Goal: Information Seeking & Learning: Learn about a topic

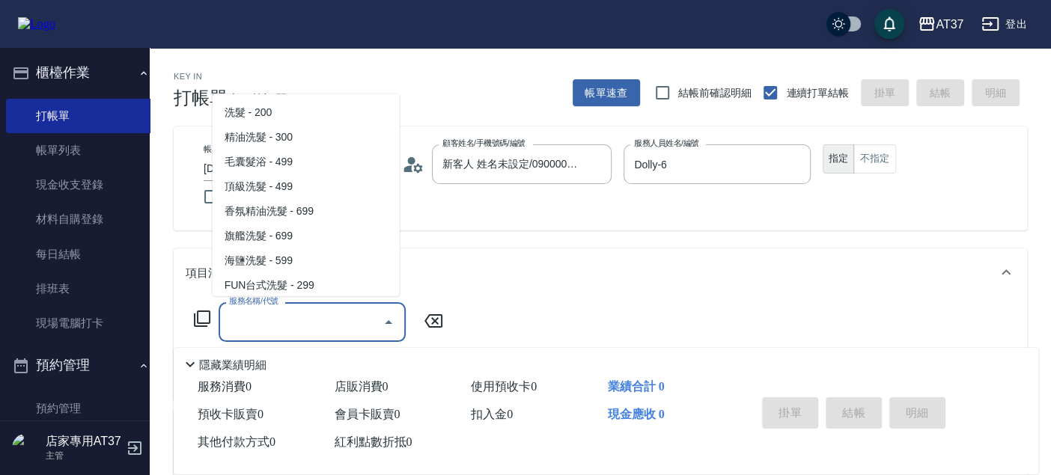
scroll to position [252, 0]
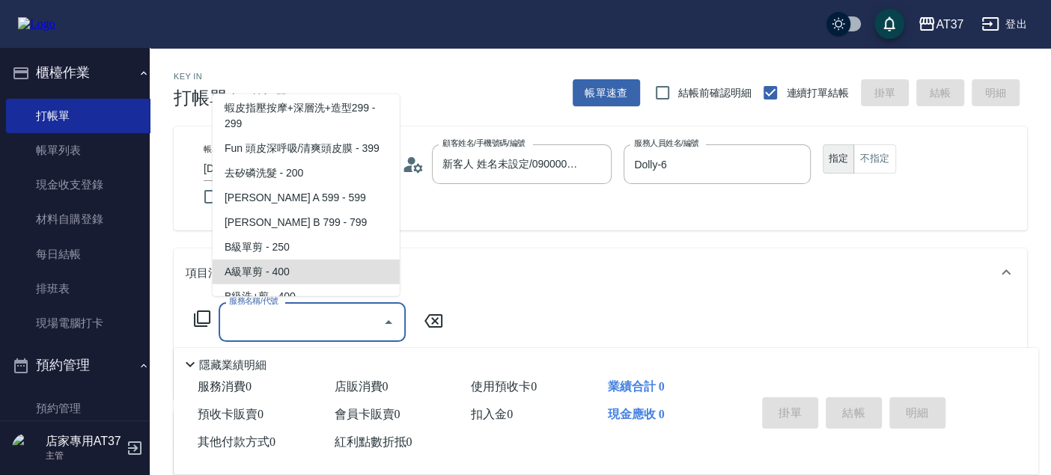
type input "A級單剪(202)"
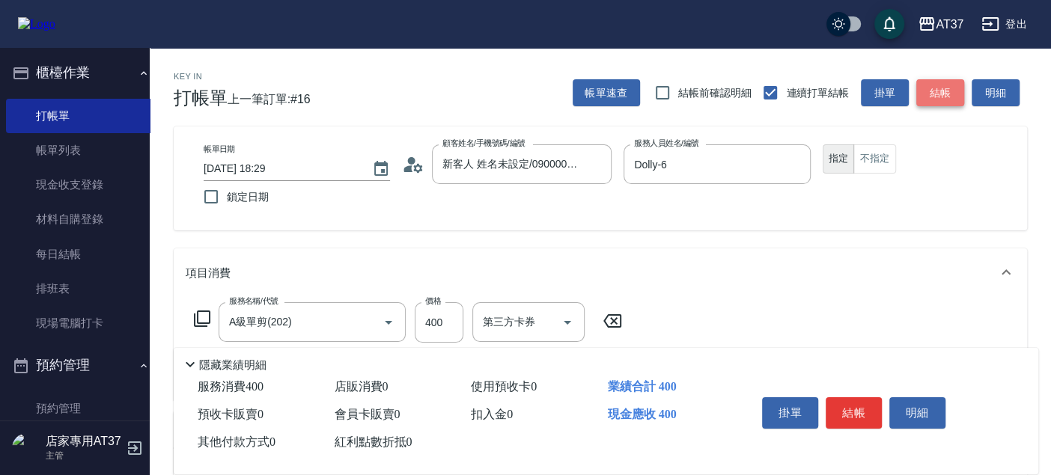
click at [947, 88] on button "結帳" at bounding box center [941, 93] width 48 height 28
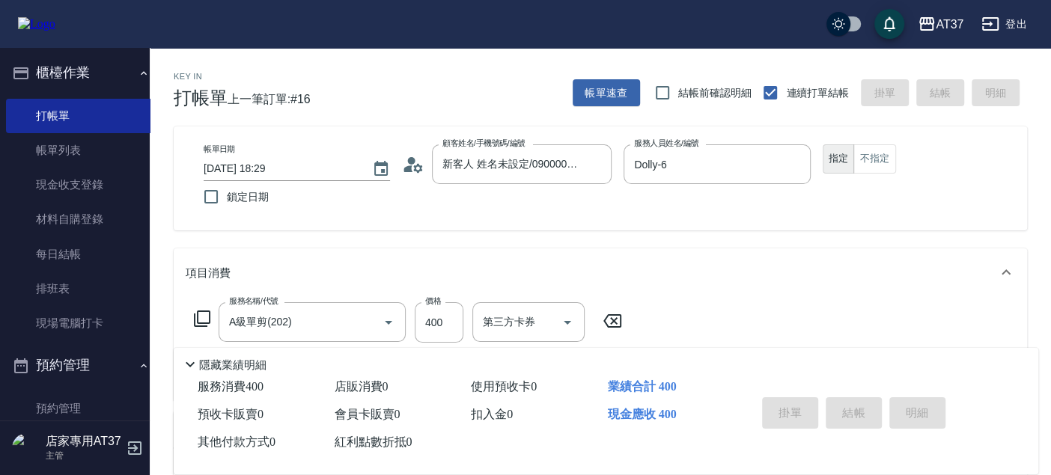
type input "[DATE] 19:25"
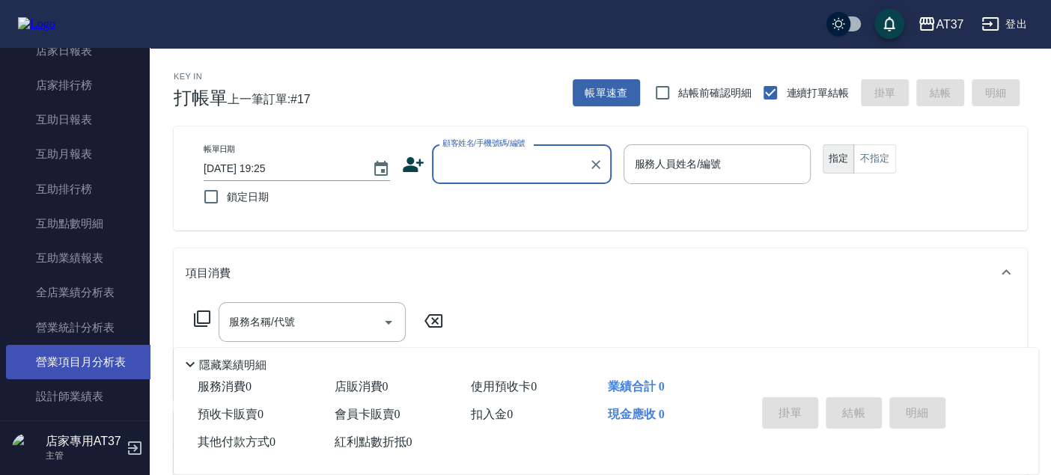
scroll to position [665, 0]
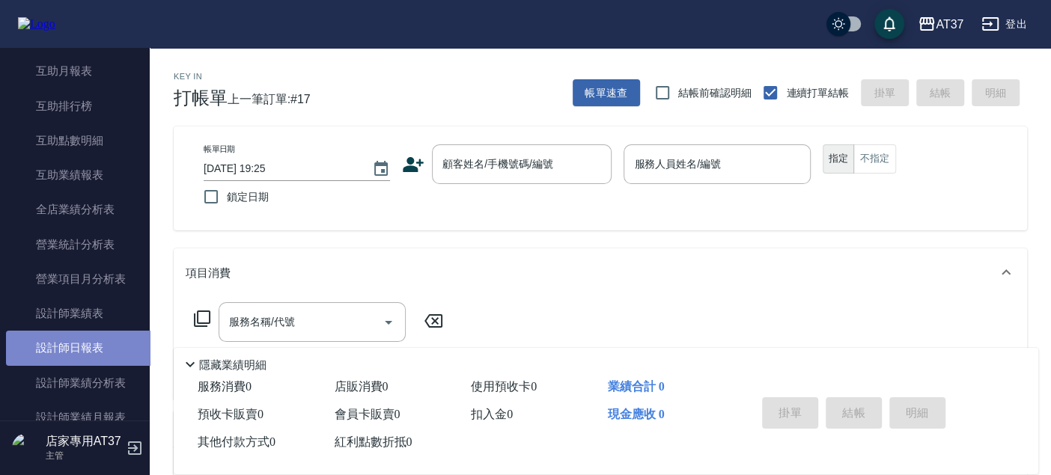
click at [85, 350] on link "設計師日報表" at bounding box center [81, 348] width 150 height 34
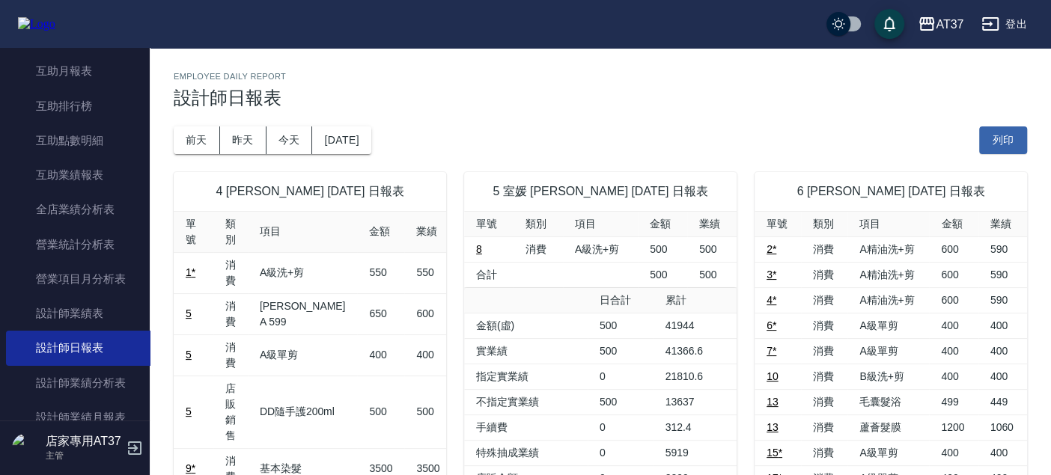
click at [359, 114] on div "[DATE] [DATE] [DATE] [DATE] 列印" at bounding box center [601, 141] width 854 height 64
click at [351, 130] on button "[DATE]" at bounding box center [341, 141] width 58 height 28
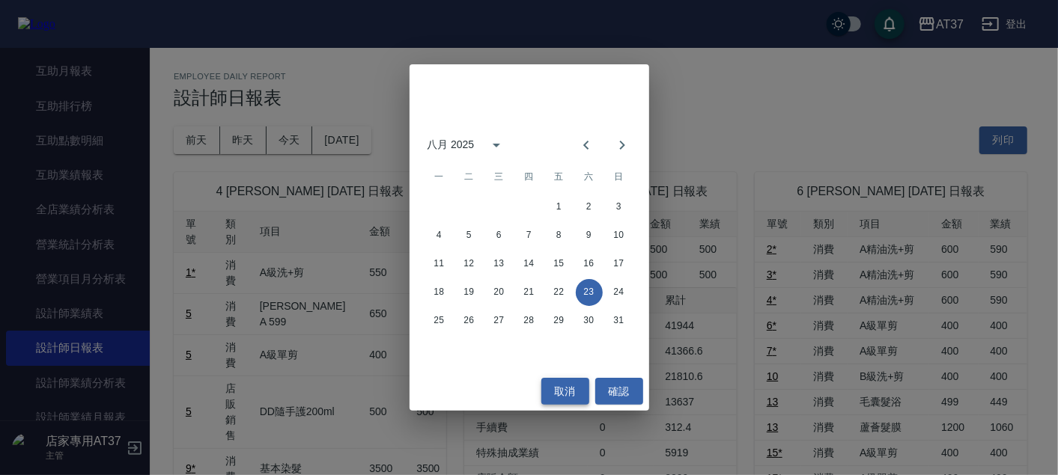
click at [563, 392] on button "取消" at bounding box center [565, 392] width 48 height 28
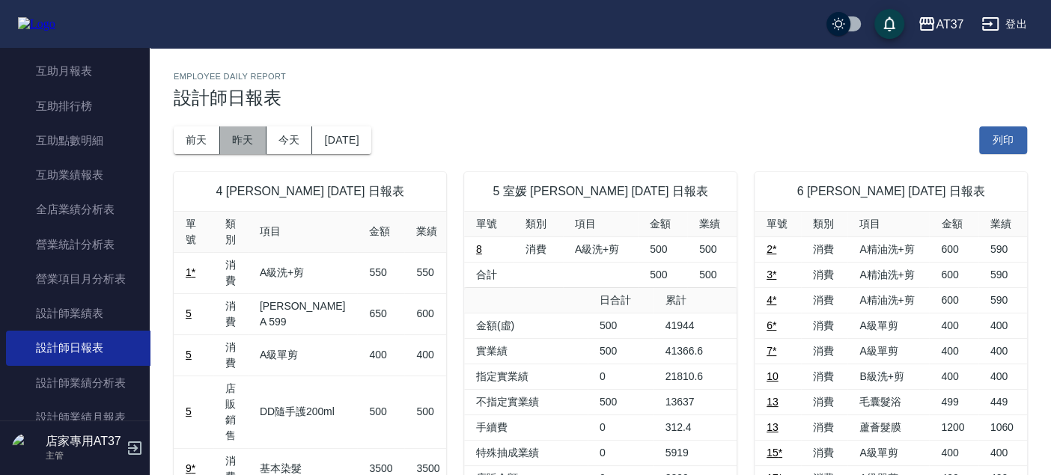
click at [220, 136] on button "昨天" at bounding box center [243, 141] width 46 height 28
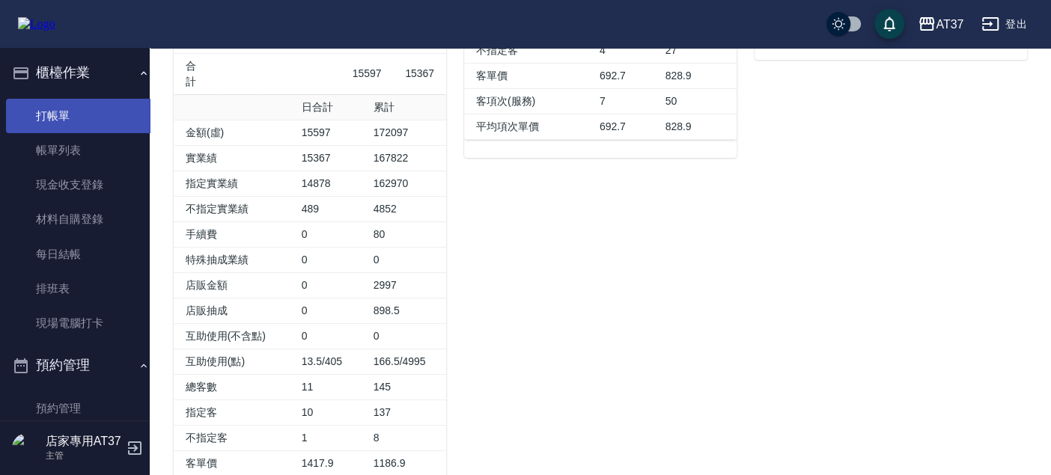
click at [79, 110] on link "打帳單" at bounding box center [81, 116] width 150 height 34
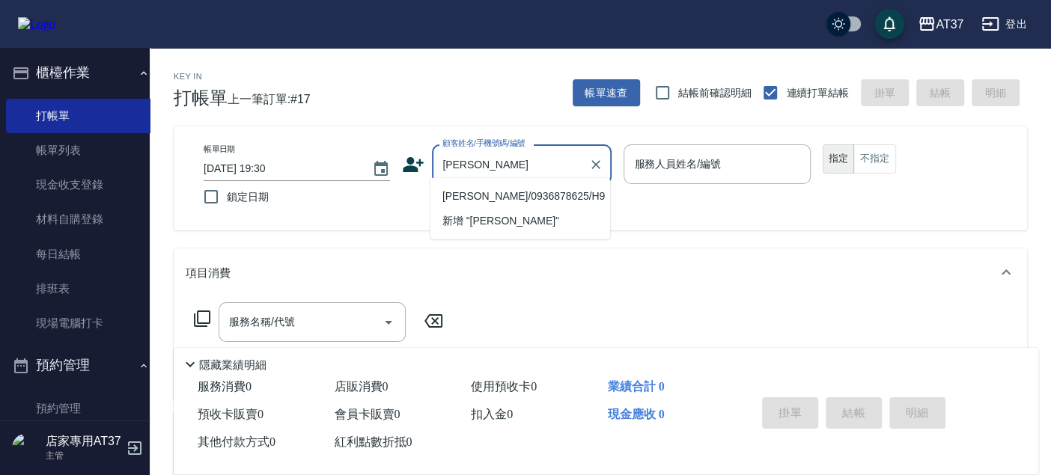
click at [493, 192] on li "[PERSON_NAME]/0936878625/H9" at bounding box center [521, 196] width 180 height 25
type input "[PERSON_NAME]/0936878625/H9"
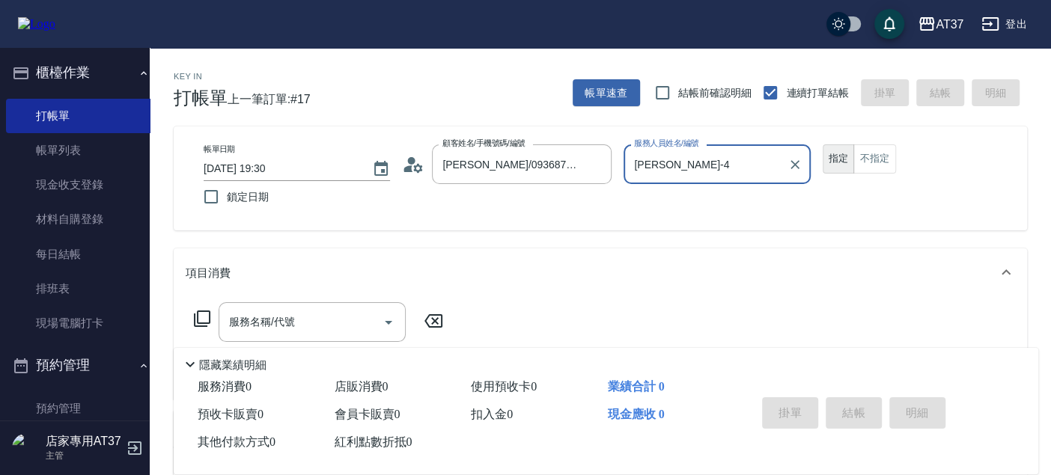
type input "[PERSON_NAME]-4"
click at [298, 314] on input "服務名稱/代號" at bounding box center [300, 322] width 151 height 26
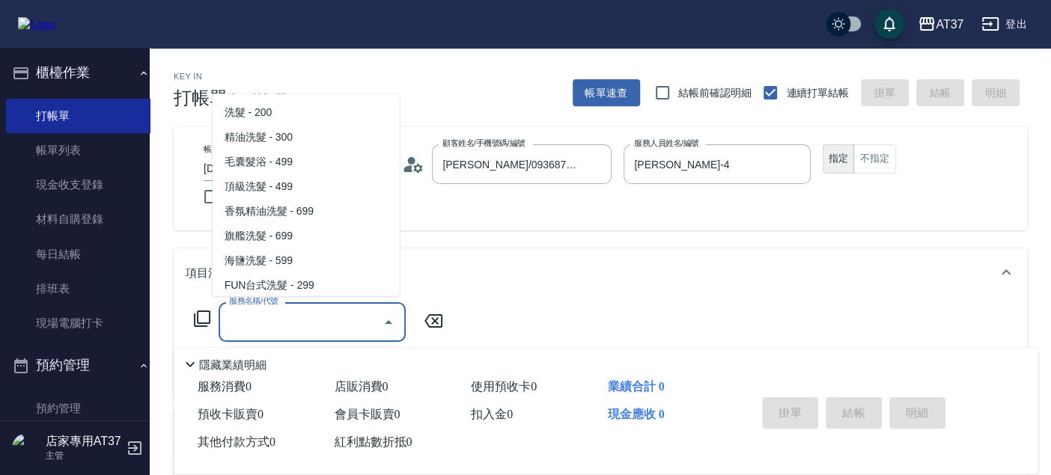
type input "1"
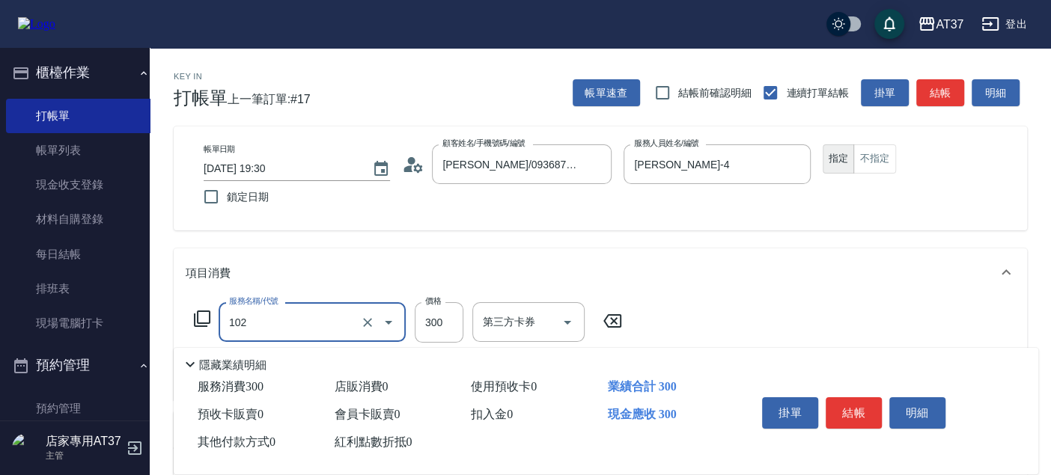
type input "精油洗髮(102)"
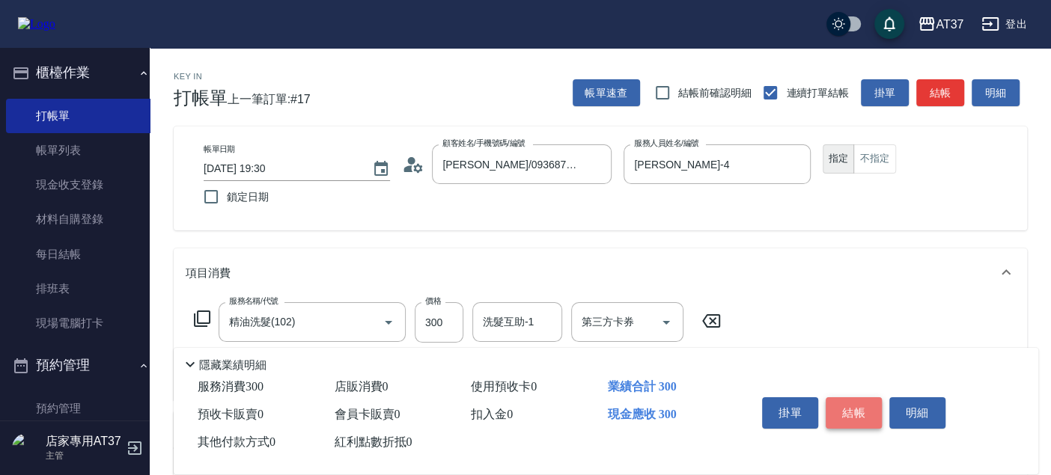
click at [846, 406] on button "結帳" at bounding box center [854, 413] width 56 height 31
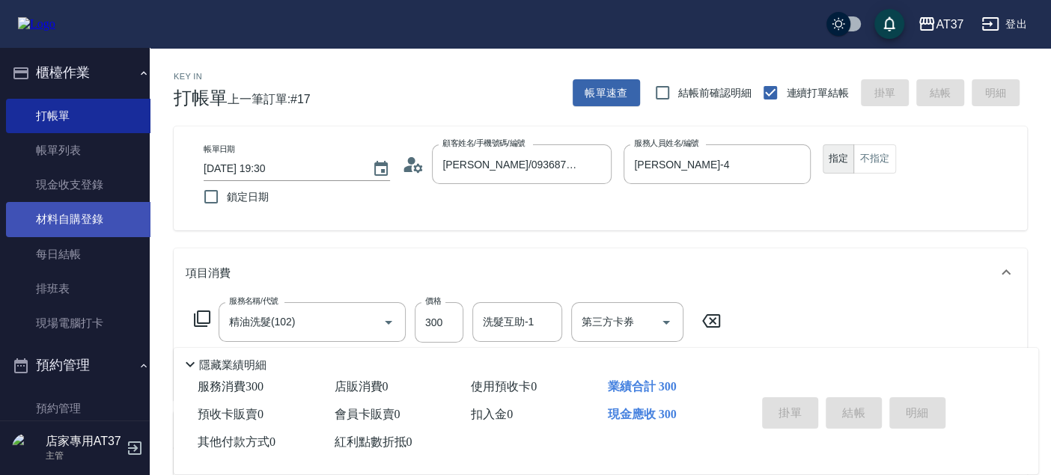
type input "[DATE] 19:53"
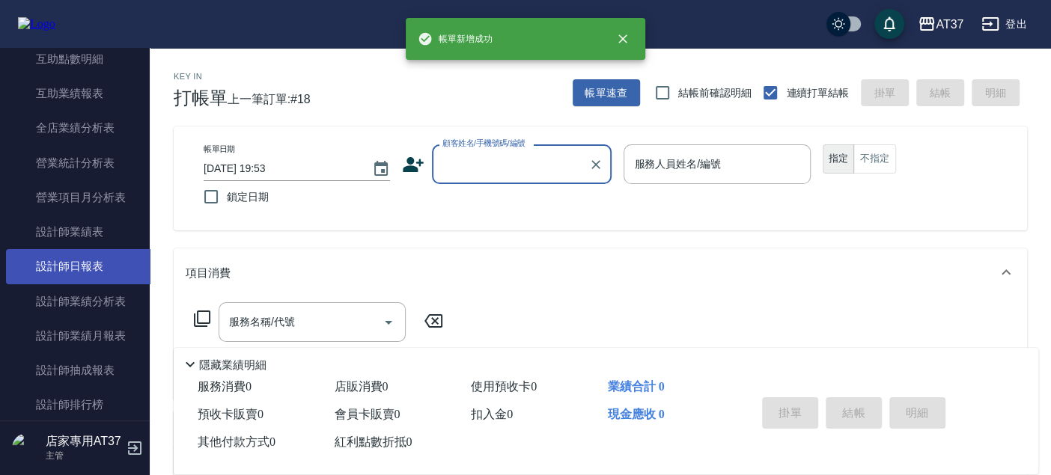
scroll to position [749, 0]
click at [94, 275] on link "設計師日報表" at bounding box center [81, 264] width 150 height 34
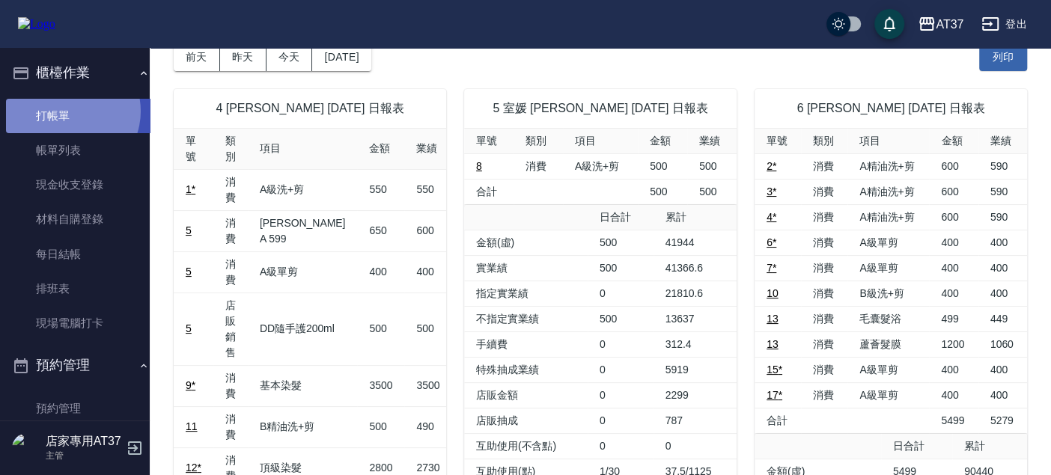
click at [67, 112] on link "打帳單" at bounding box center [81, 116] width 150 height 34
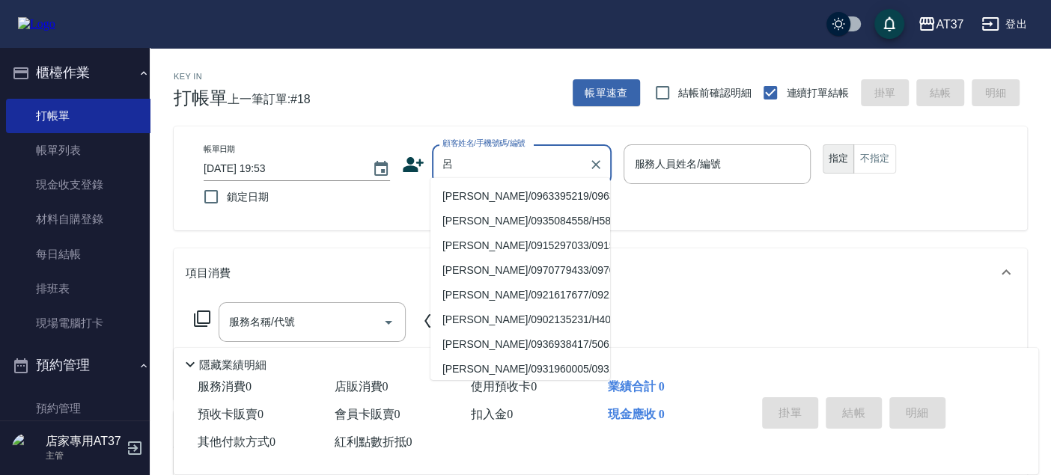
click at [537, 283] on li "[PERSON_NAME]/0970779433/0970779433" at bounding box center [521, 270] width 180 height 25
type input "[PERSON_NAME]/0970779433/0970779433"
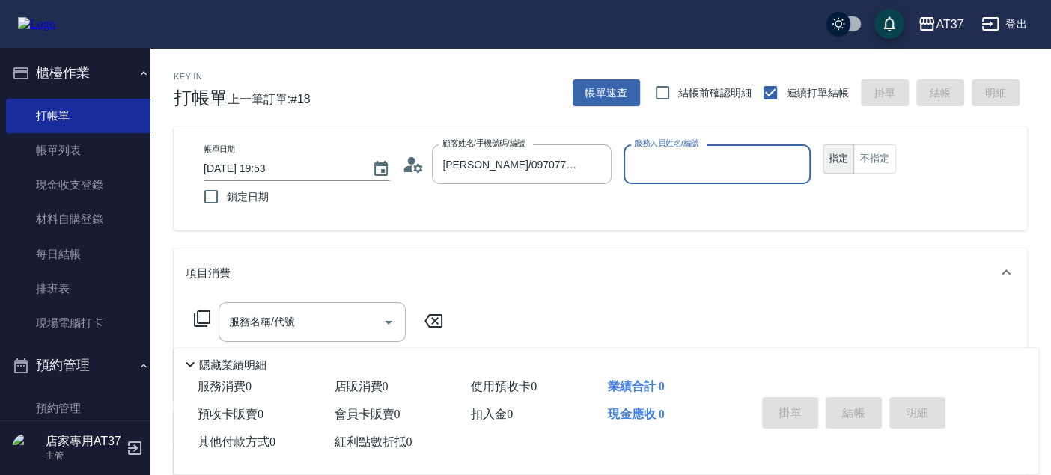
type input "Peggy-8"
click at [194, 316] on icon at bounding box center [202, 319] width 16 height 16
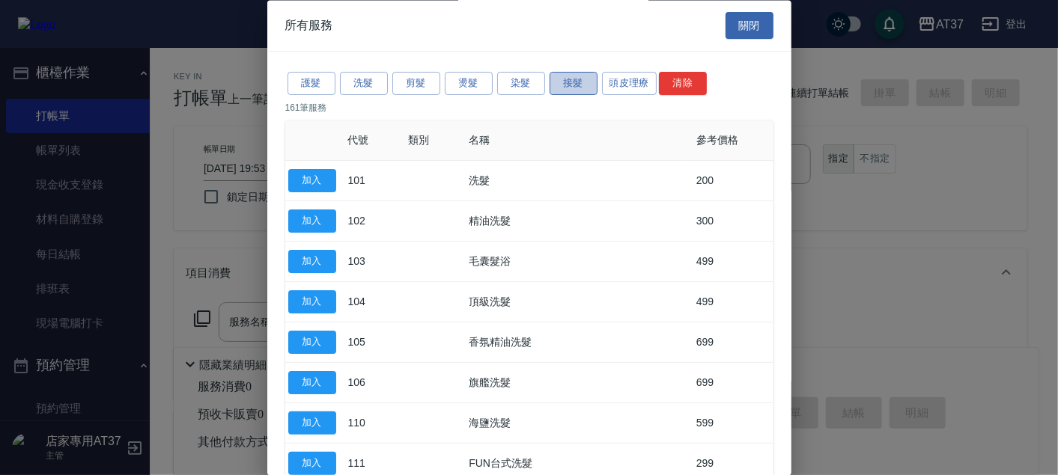
click at [587, 85] on button "接髮" at bounding box center [574, 84] width 48 height 23
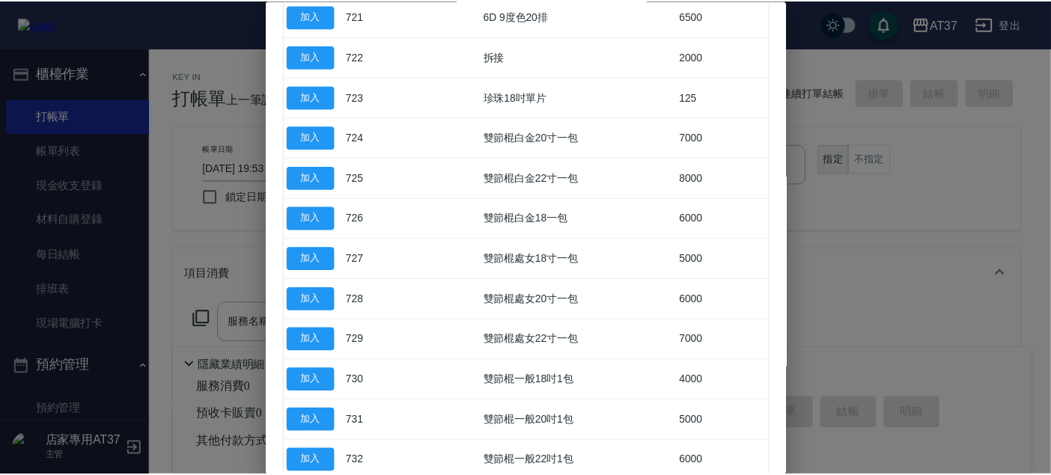
scroll to position [998, 0]
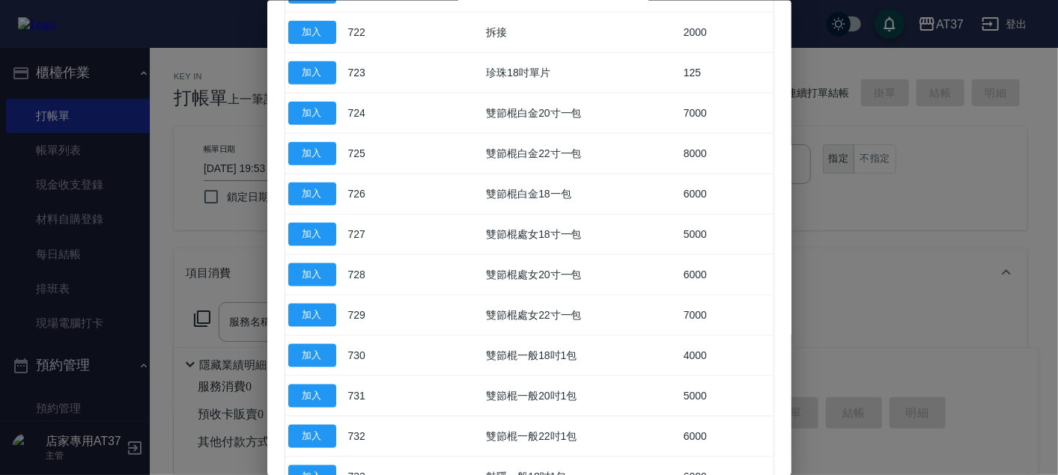
type input "極緻 白金18寸一包(765)"
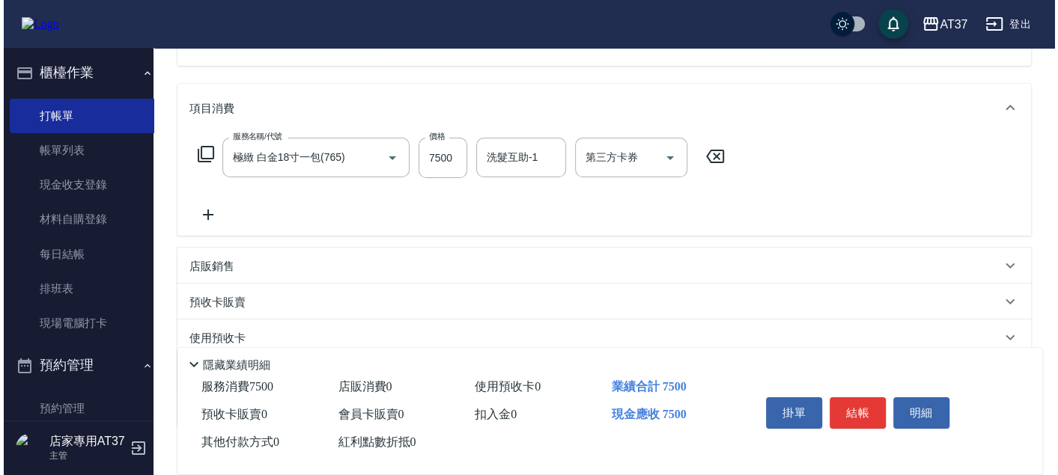
scroll to position [166, 0]
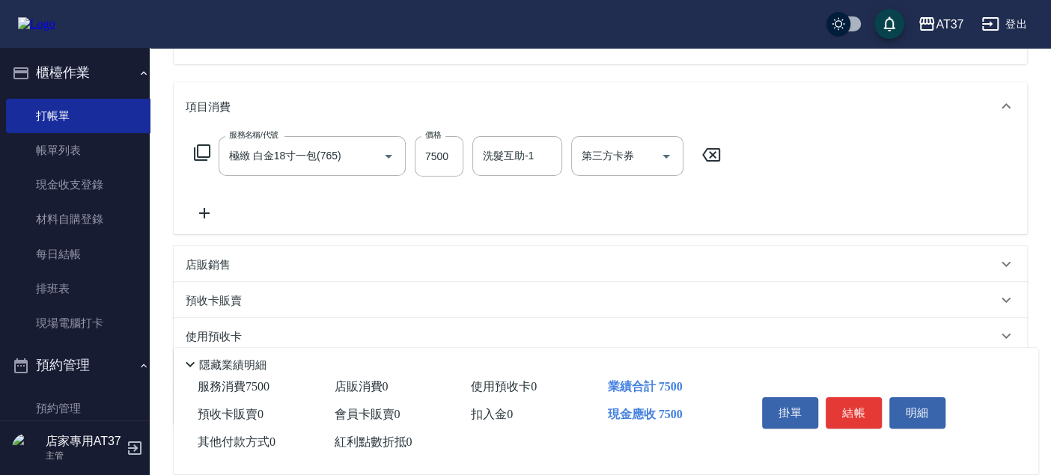
click at [199, 211] on icon at bounding box center [204, 213] width 10 height 10
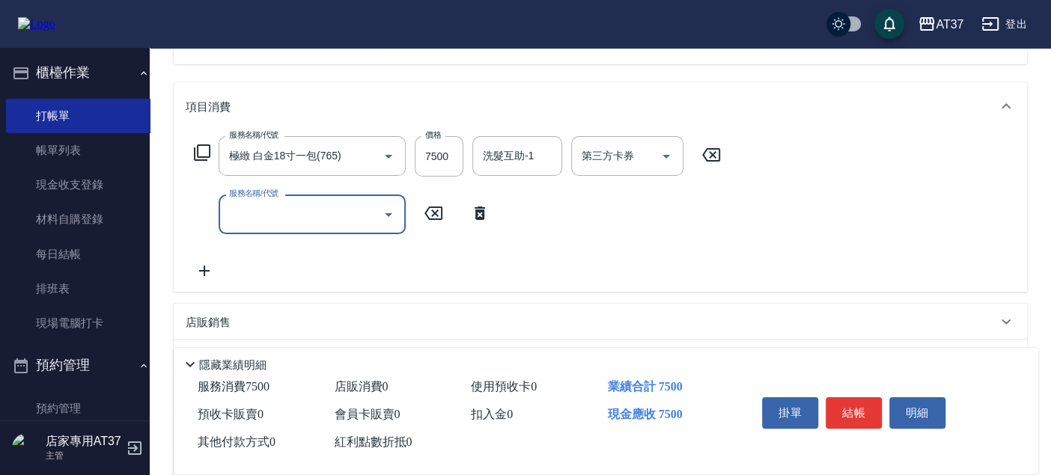
click at [199, 147] on icon at bounding box center [202, 153] width 18 height 18
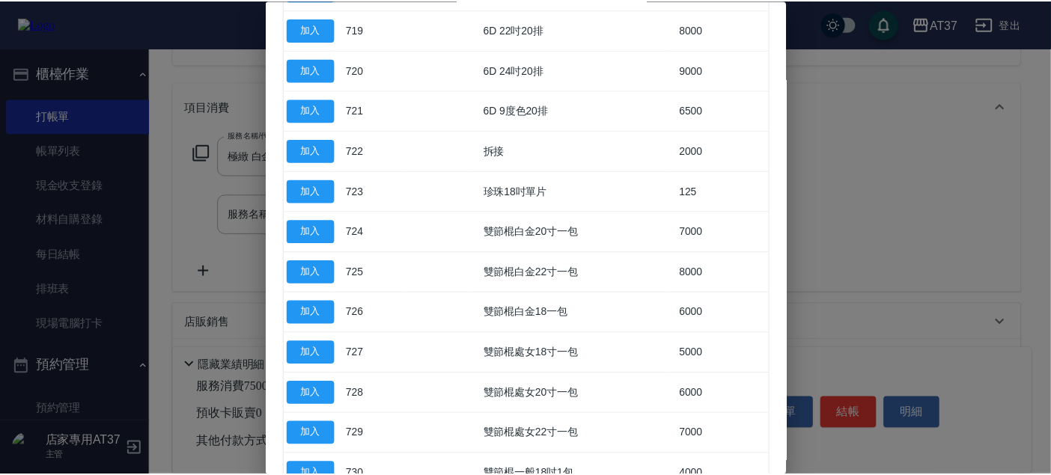
scroll to position [915, 0]
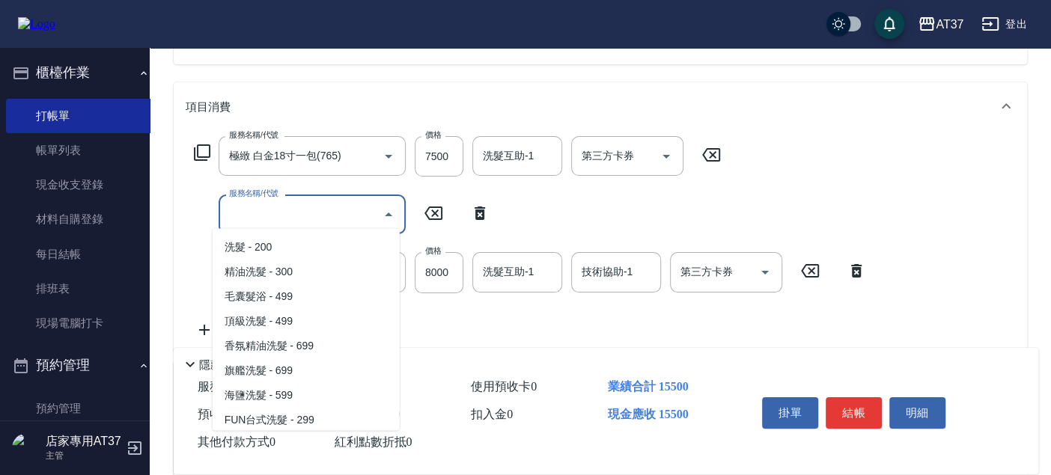
click at [341, 210] on input "服務名稱/代號" at bounding box center [300, 214] width 151 height 26
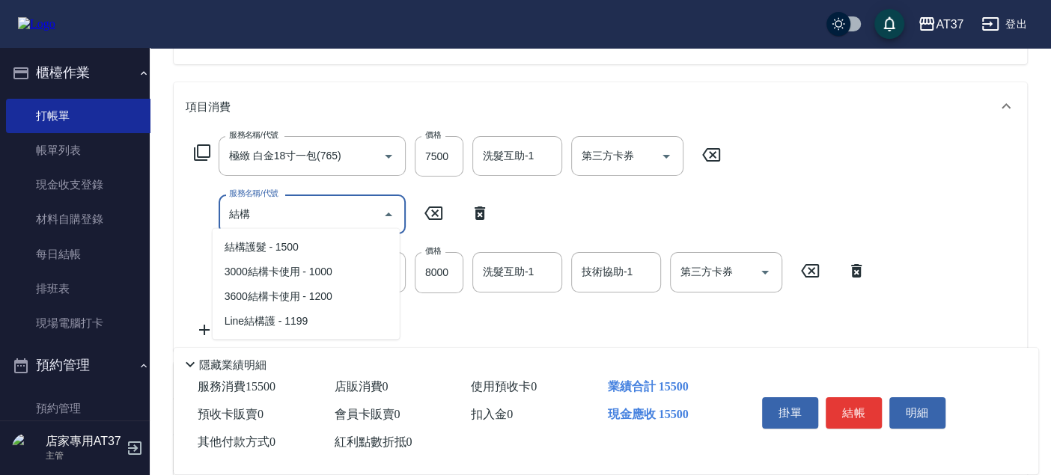
click at [337, 241] on span "結構護髮 - 1500" at bounding box center [306, 246] width 187 height 25
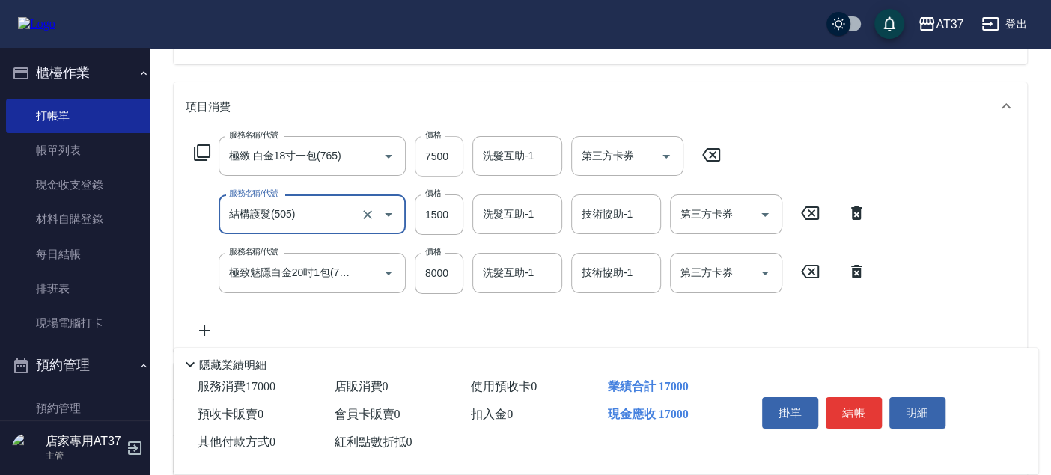
type input "結構護髮(505)"
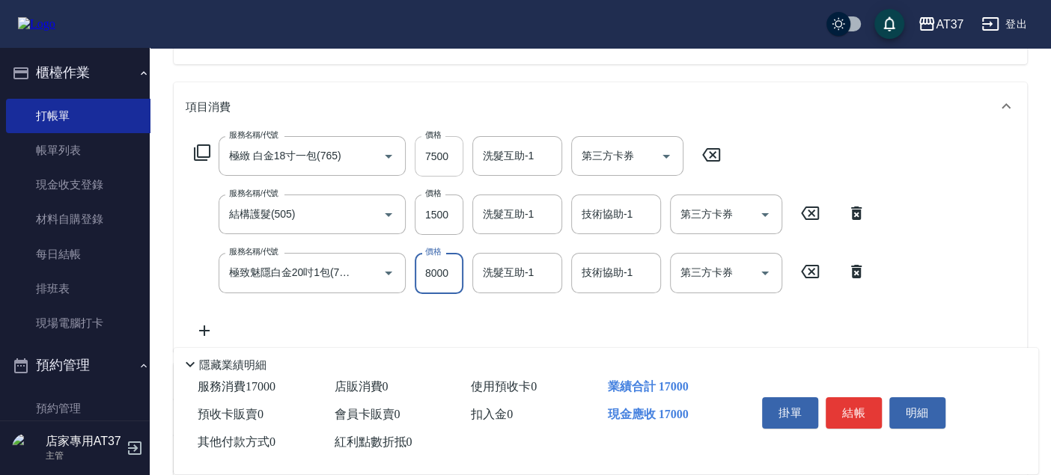
click at [440, 158] on input "7500" at bounding box center [439, 156] width 49 height 40
click at [449, 145] on input "7500" at bounding box center [439, 156] width 49 height 40
click at [436, 275] on input "8000" at bounding box center [439, 273] width 49 height 40
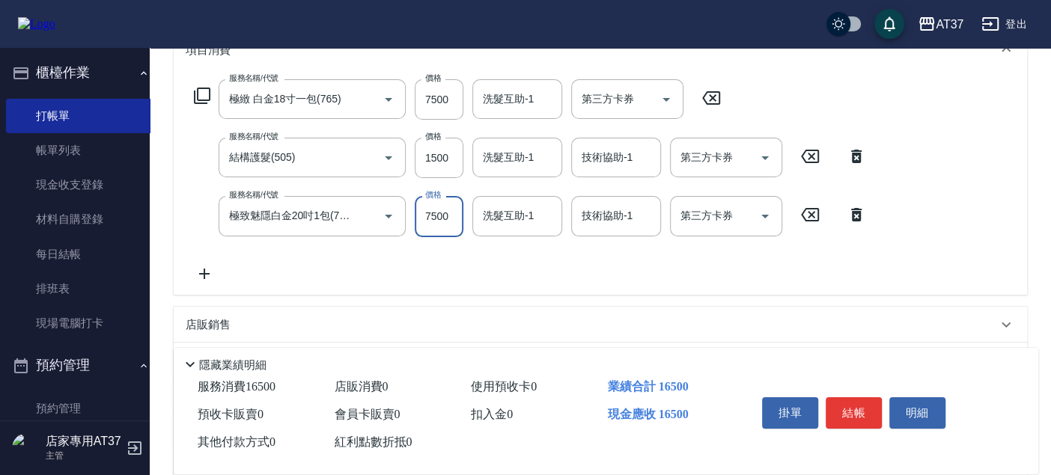
scroll to position [249, 0]
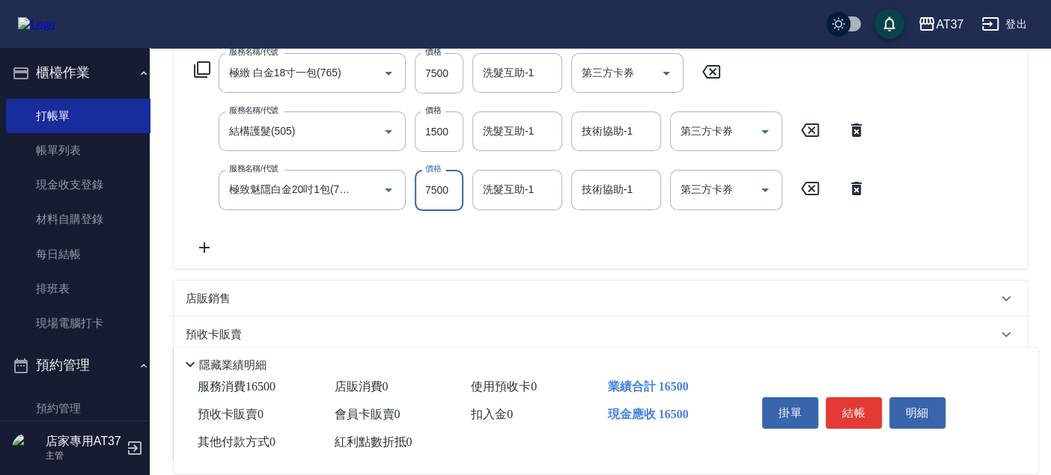
type input "7500"
click at [195, 239] on icon at bounding box center [204, 248] width 37 height 18
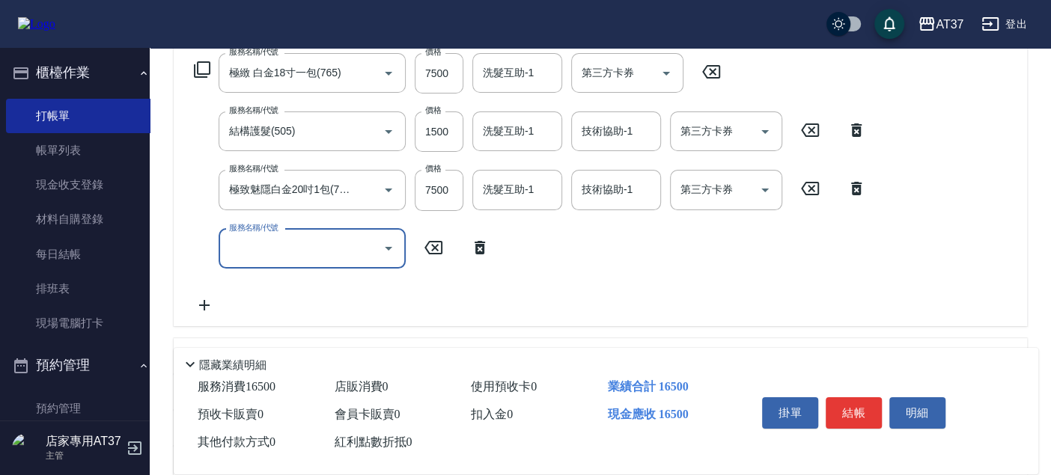
scroll to position [0, 0]
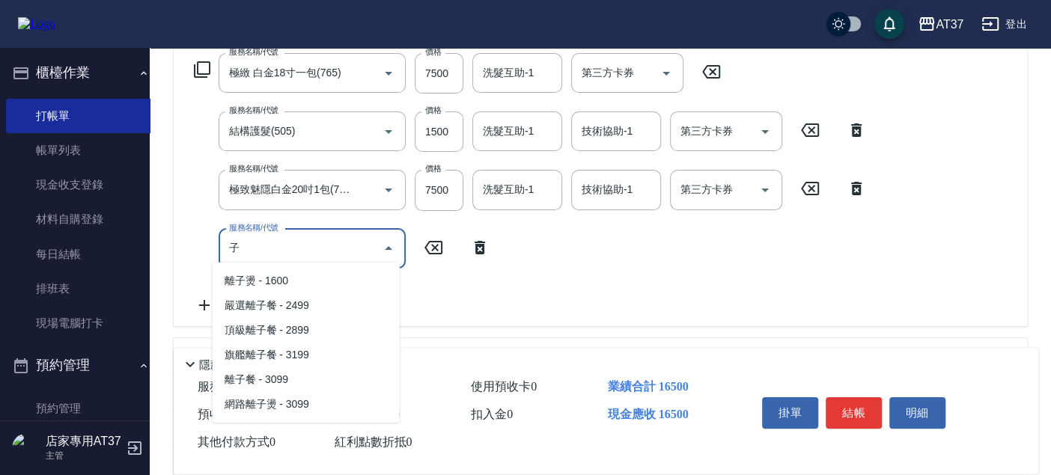
click at [253, 278] on span "離子燙 - 1600" at bounding box center [306, 281] width 187 height 25
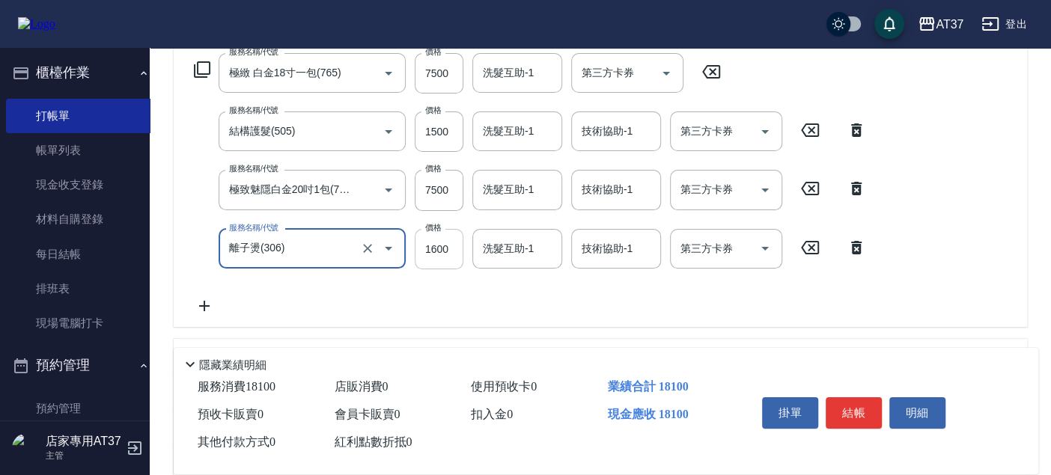
type input "離子燙(306)"
click at [443, 241] on input "1600" at bounding box center [439, 249] width 49 height 40
drag, startPoint x: 519, startPoint y: 143, endPoint x: 517, endPoint y: 124, distance: 19.5
click at [519, 141] on div "洗髮互助-1" at bounding box center [517, 132] width 90 height 40
type input "2000"
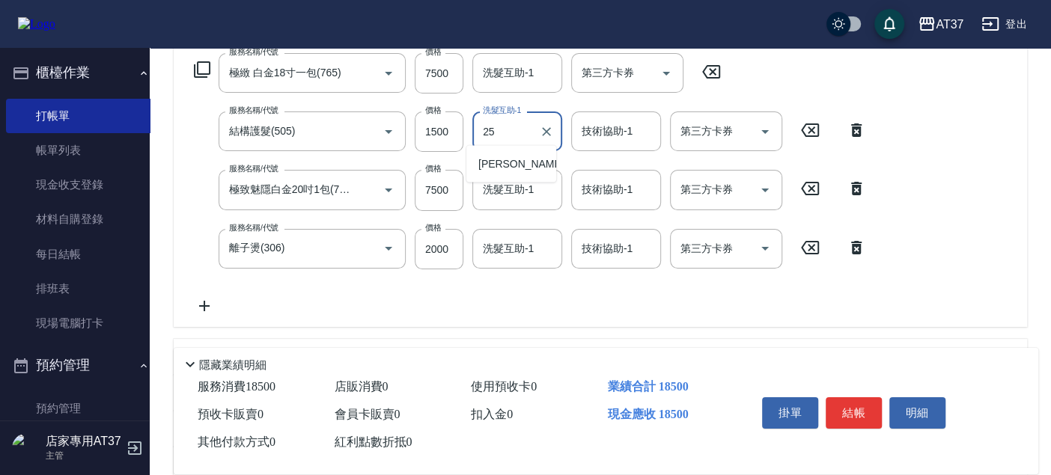
type input "[PERSON_NAME]-25"
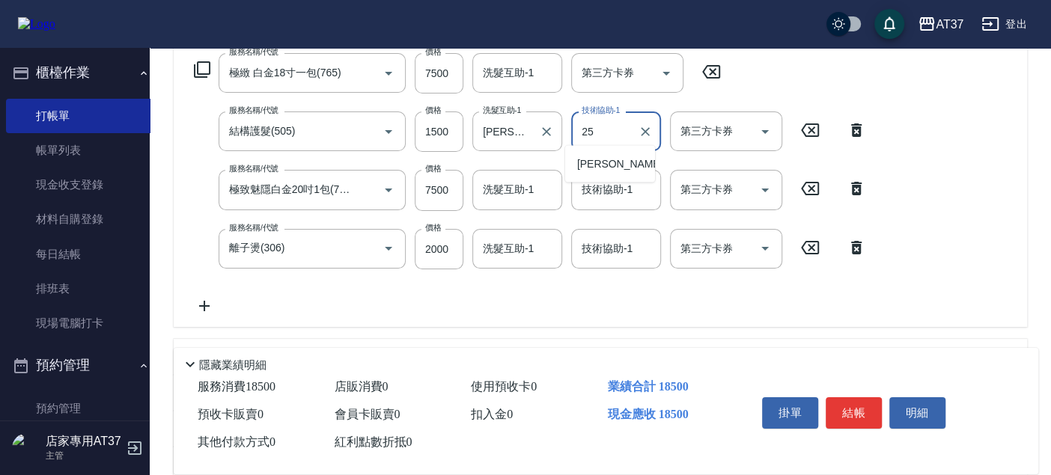
type input "[PERSON_NAME]-25"
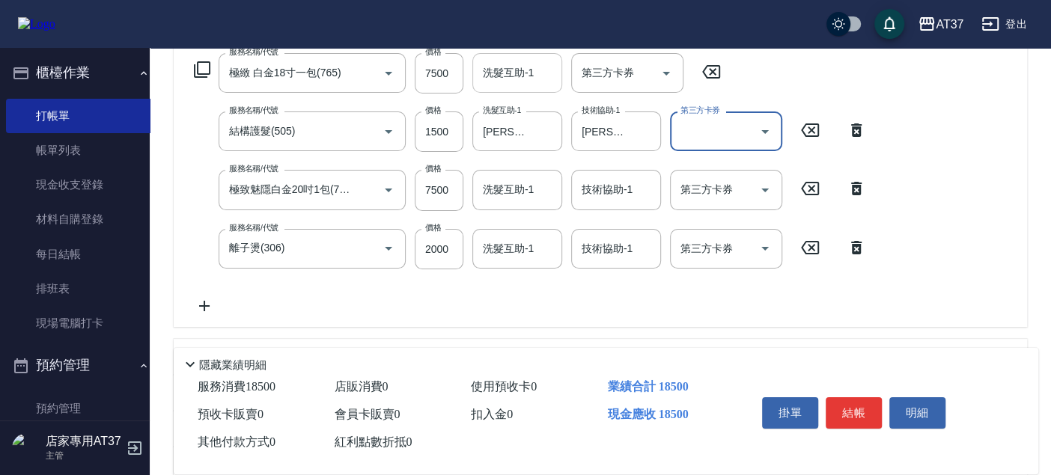
click at [538, 70] on input "洗髮互助-1" at bounding box center [517, 73] width 76 height 26
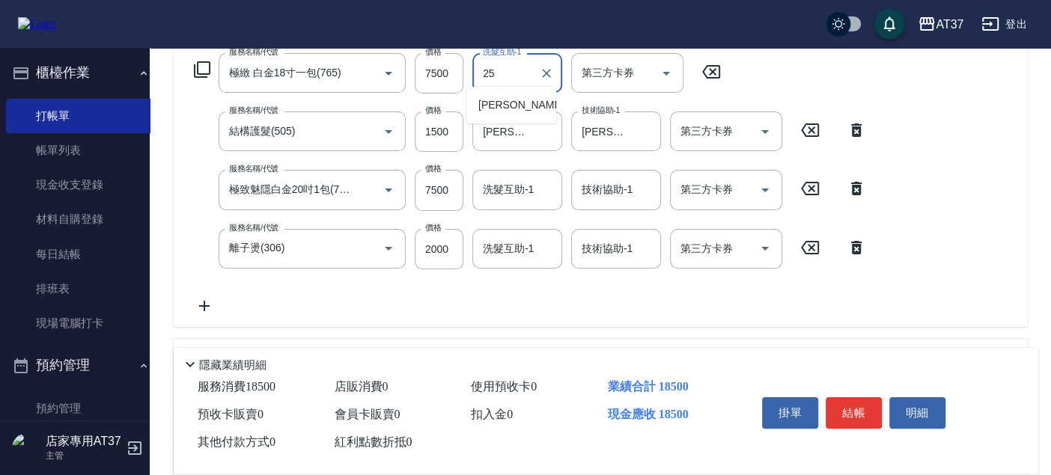
type input "[PERSON_NAME]-25"
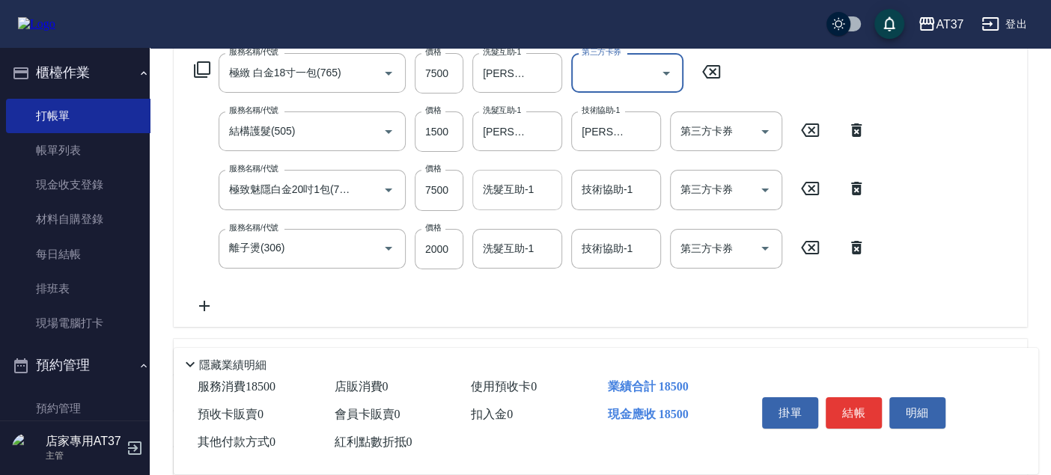
click at [517, 183] on div "洗髮互助-1 洗髮互助-1" at bounding box center [517, 190] width 90 height 40
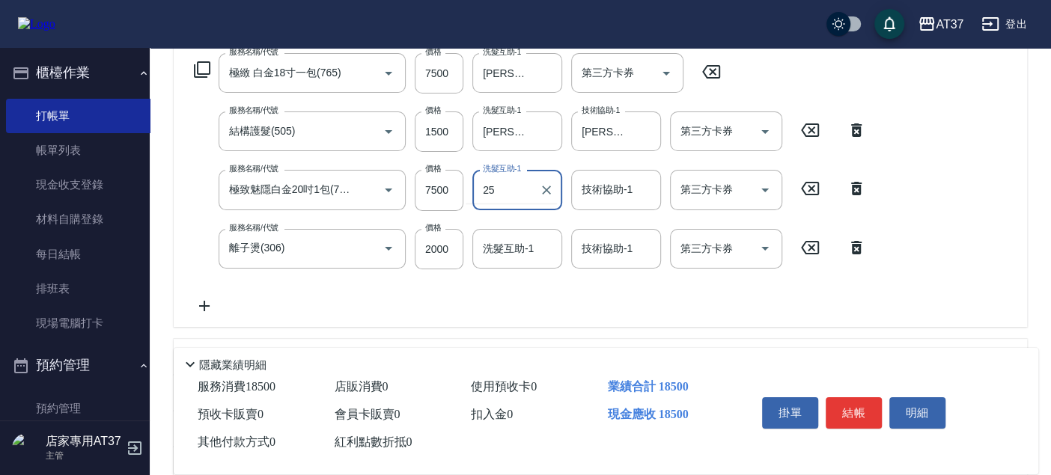
type input "[PERSON_NAME]-25"
click at [541, 238] on input "洗髮互助-1" at bounding box center [517, 249] width 76 height 26
type input "小葉-24"
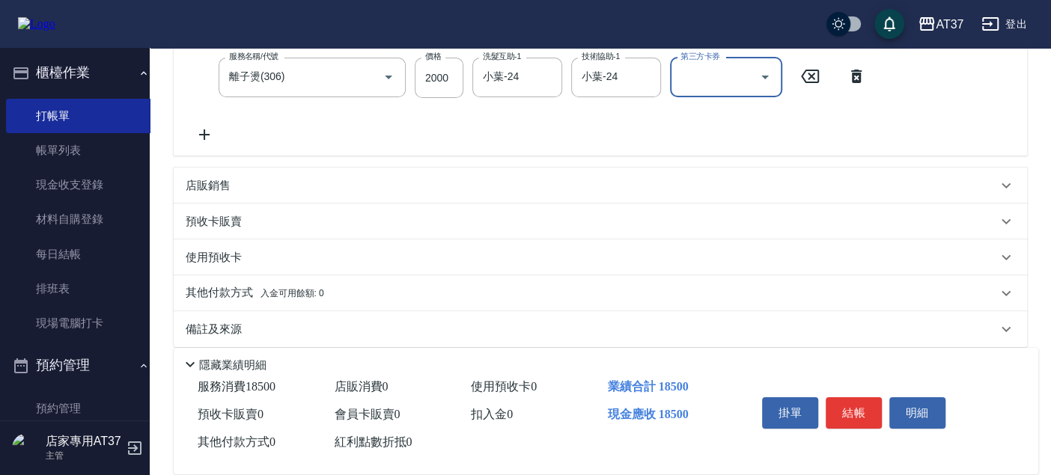
scroll to position [428, 0]
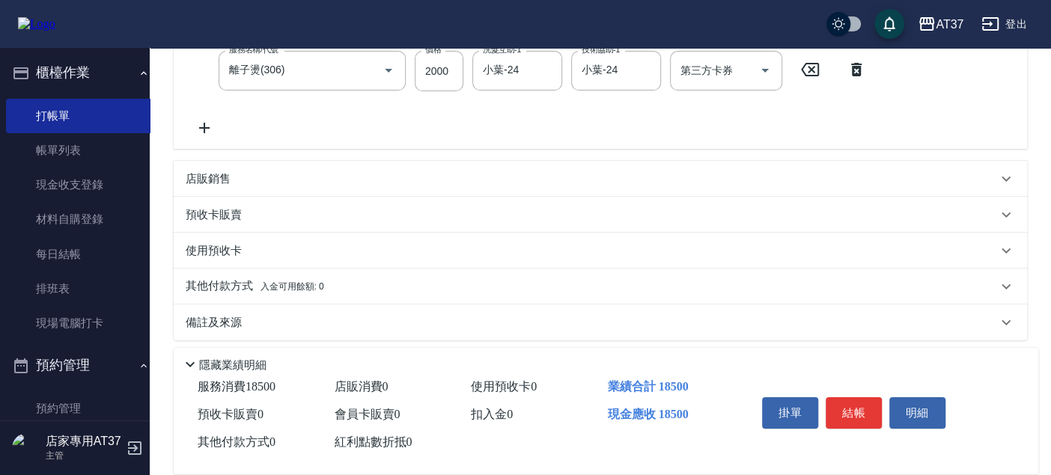
click at [219, 278] on p "其他付款方式 入金可用餘額: 0" at bounding box center [255, 286] width 139 height 17
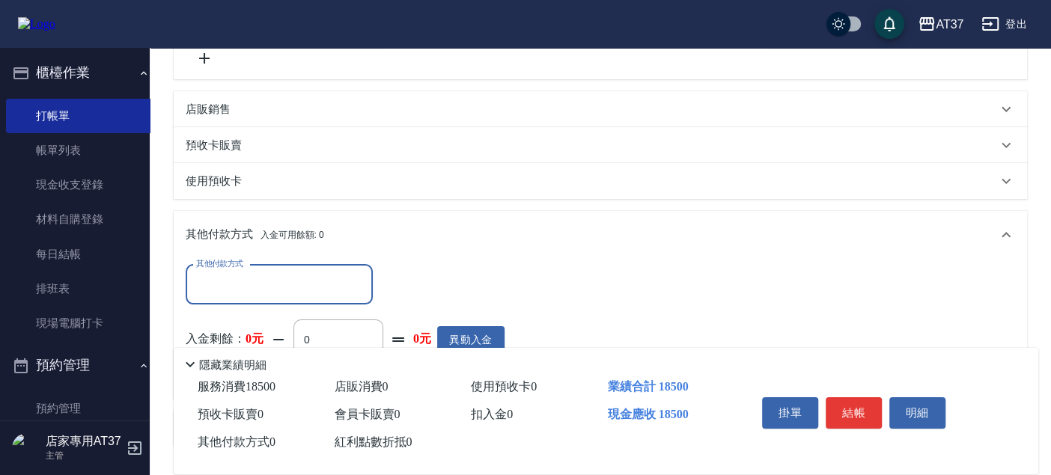
scroll to position [603, 0]
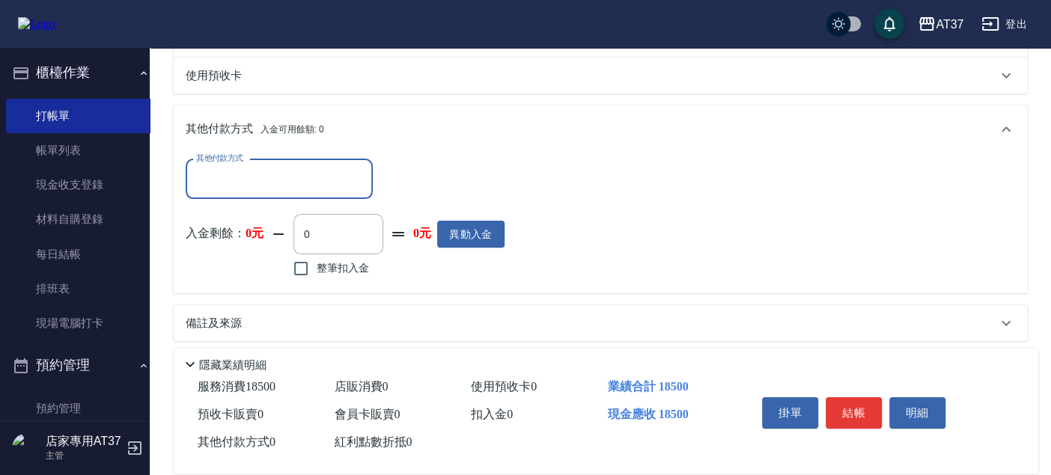
click at [252, 168] on input "其他付款方式" at bounding box center [279, 179] width 174 height 26
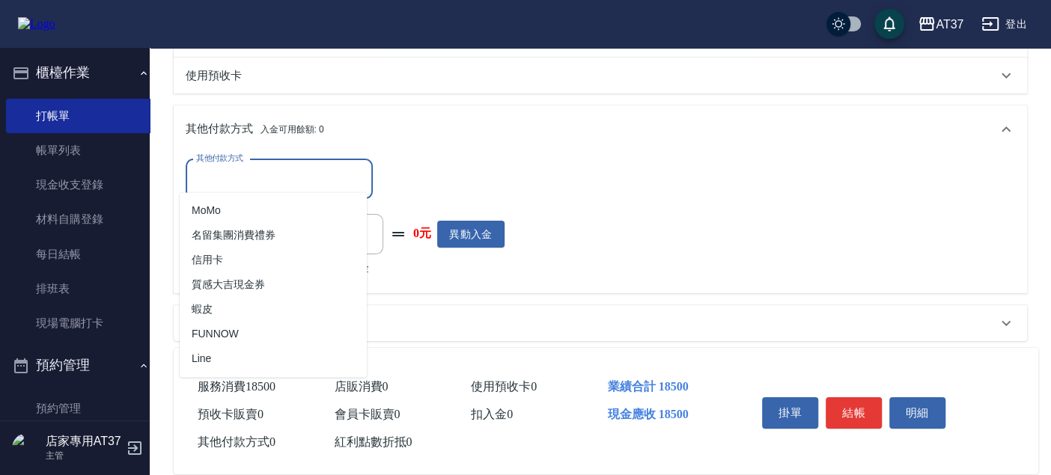
click at [235, 271] on span "信用卡" at bounding box center [273, 260] width 187 height 25
type input "信用卡"
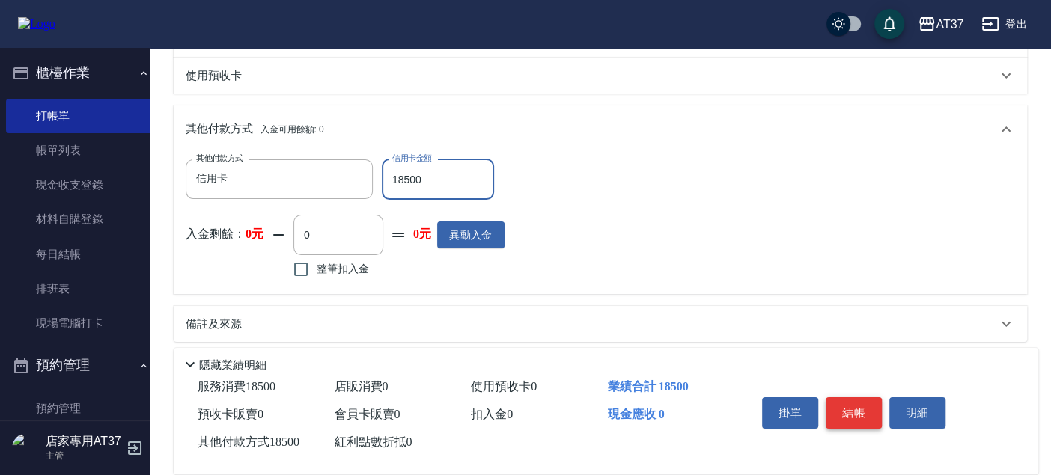
type input "18500"
click at [870, 413] on button "結帳" at bounding box center [854, 413] width 56 height 31
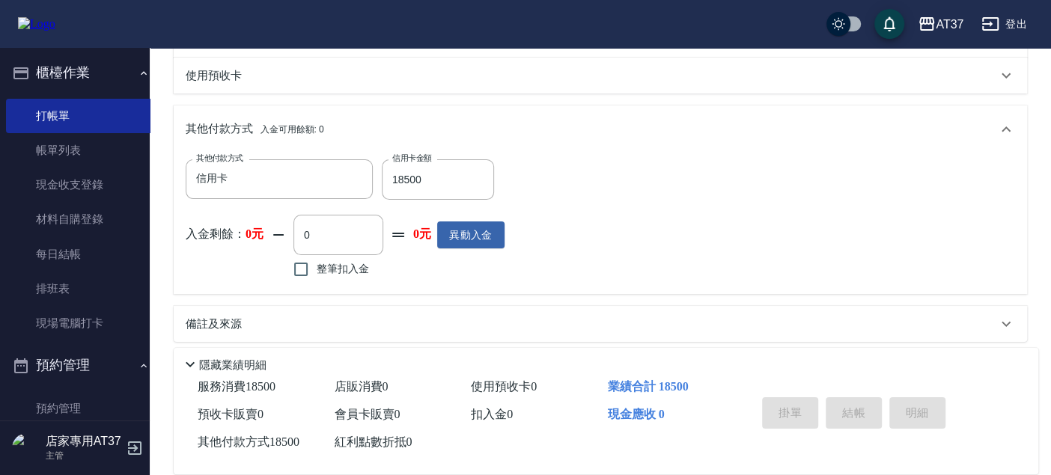
type input "[DATE] 20:10"
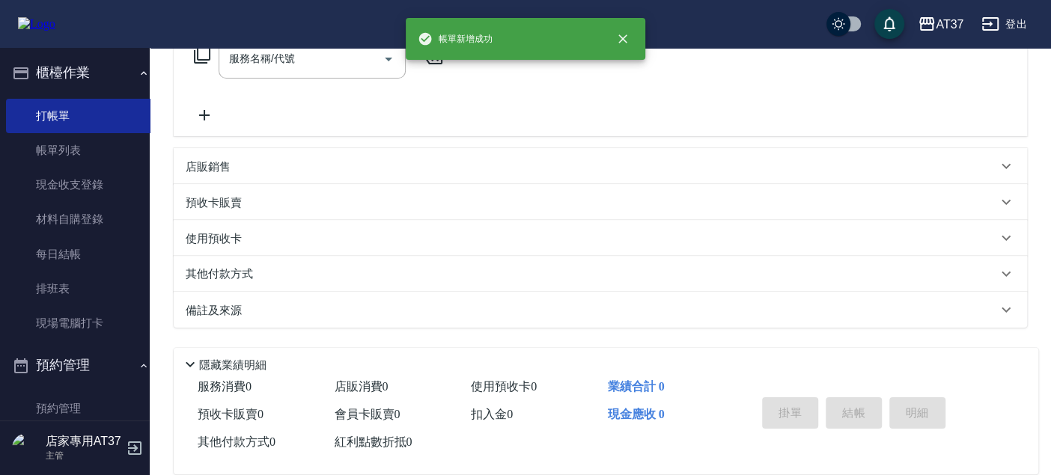
scroll to position [0, 0]
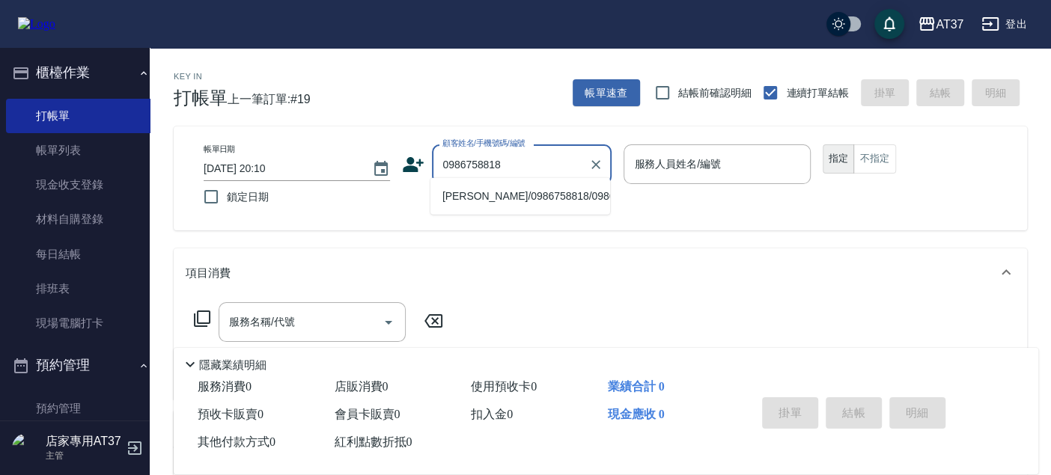
click at [500, 197] on li "[PERSON_NAME]/0986758818/0986758818" at bounding box center [521, 196] width 180 height 25
type input "[PERSON_NAME]/0986758818/0986758818"
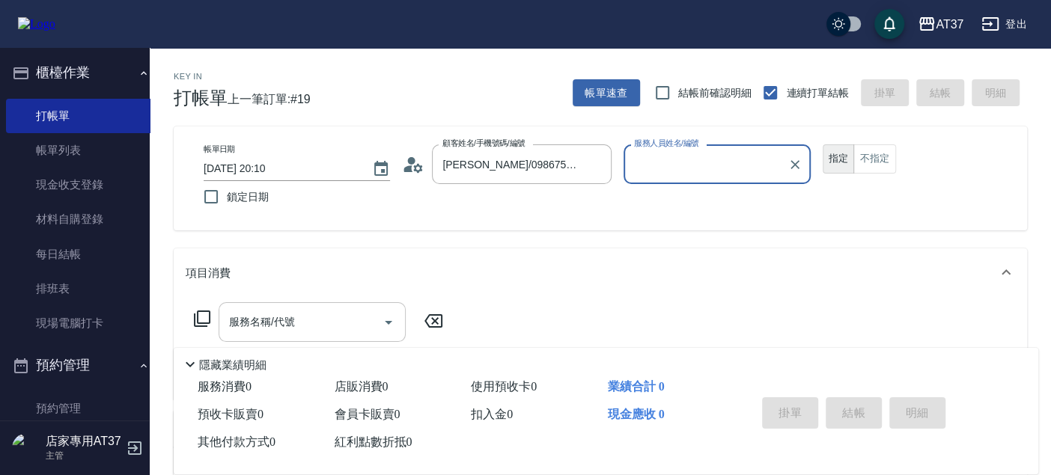
type input "Peggy-8"
click at [314, 314] on input "服務名稱/代號" at bounding box center [300, 322] width 151 height 26
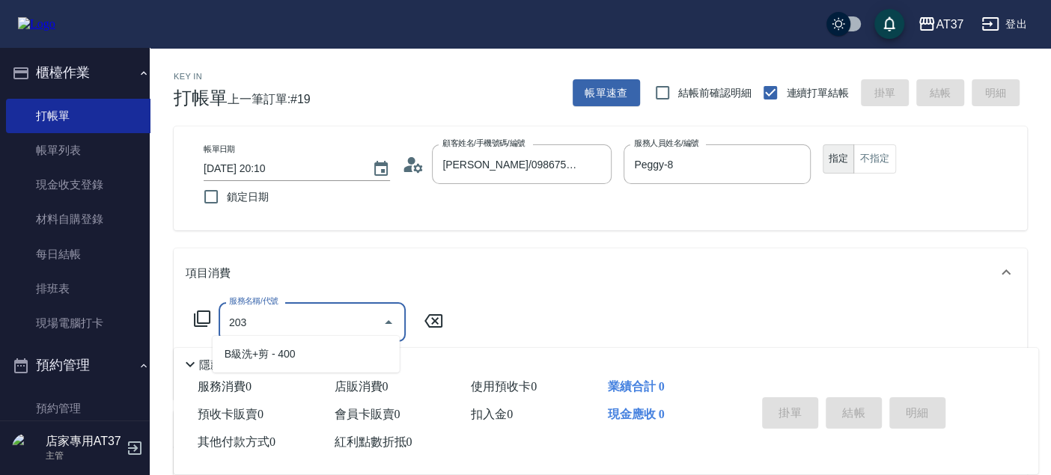
type input "B級洗+剪(203)"
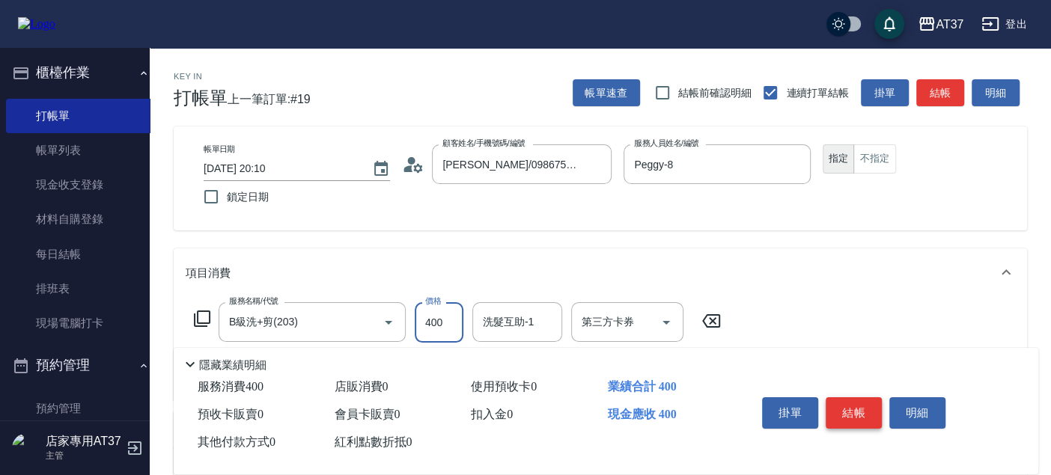
click at [854, 410] on button "結帳" at bounding box center [854, 413] width 56 height 31
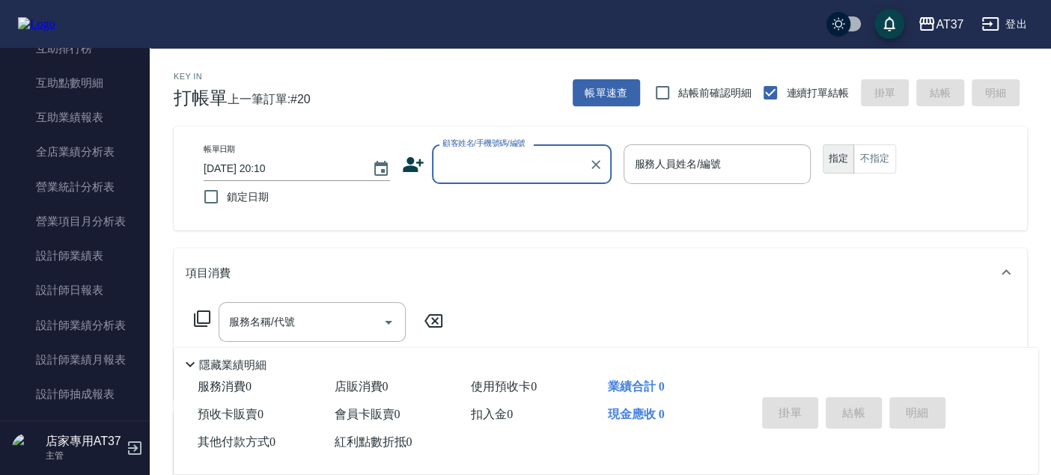
scroll to position [749, 0]
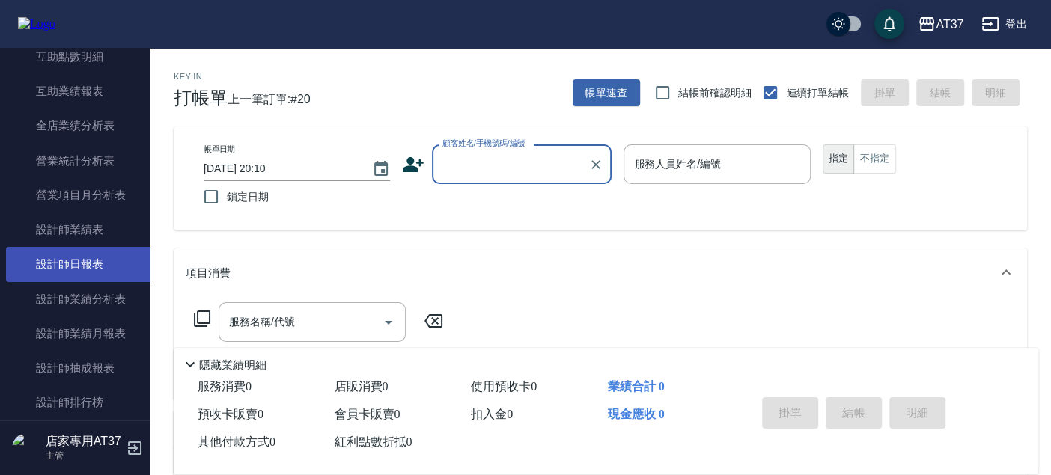
click at [86, 265] on link "設計師日報表" at bounding box center [81, 264] width 150 height 34
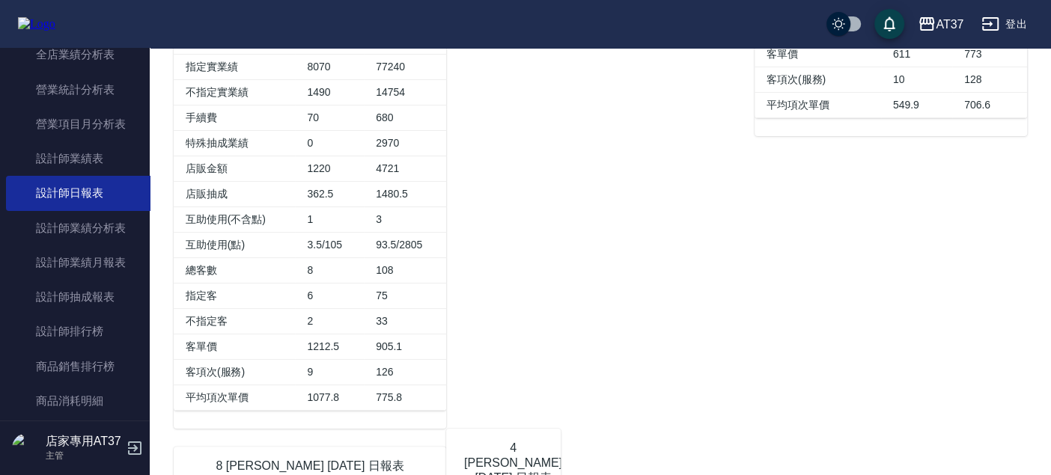
scroll to position [832, 0]
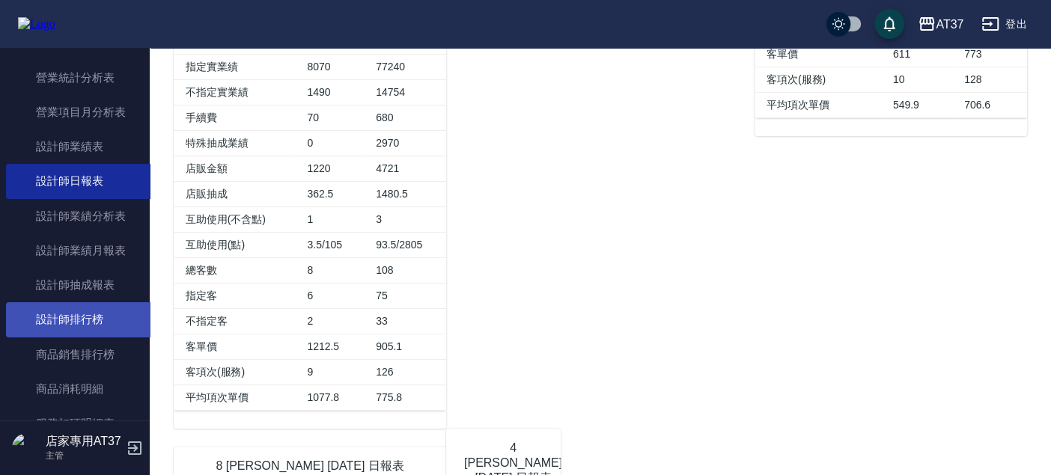
click at [91, 323] on link "設計師排行榜" at bounding box center [81, 320] width 150 height 34
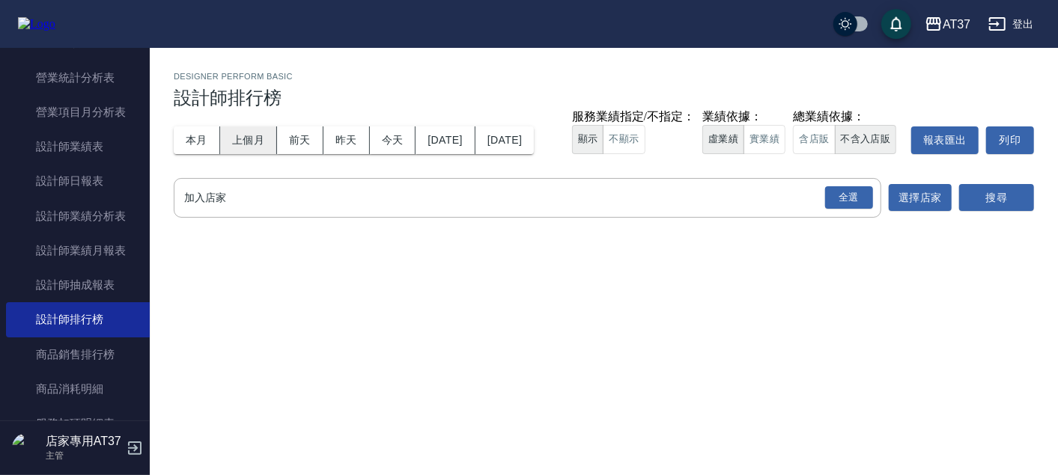
click at [245, 130] on button "上個月" at bounding box center [248, 141] width 57 height 28
click at [776, 145] on button "實業績" at bounding box center [765, 139] width 42 height 29
click at [248, 207] on div "全選 加入店家" at bounding box center [528, 198] width 708 height 40
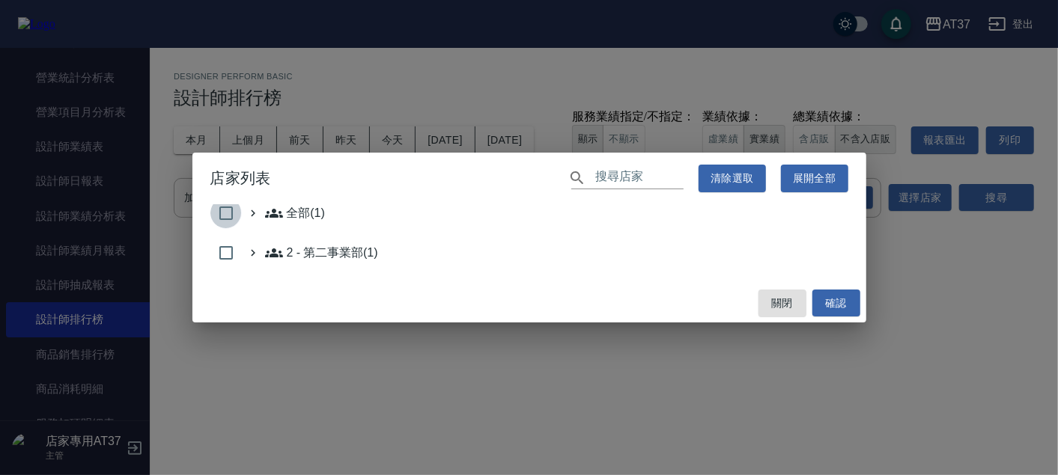
click at [218, 209] on input "checkbox" at bounding box center [225, 213] width 31 height 31
checkbox input "true"
click at [827, 311] on button "確認" at bounding box center [836, 304] width 48 height 28
checkbox input "false"
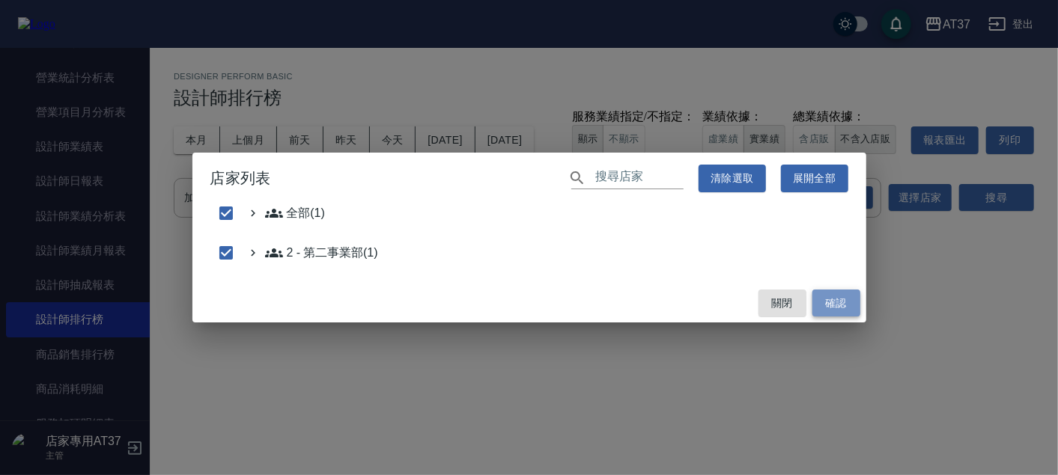
checkbox input "false"
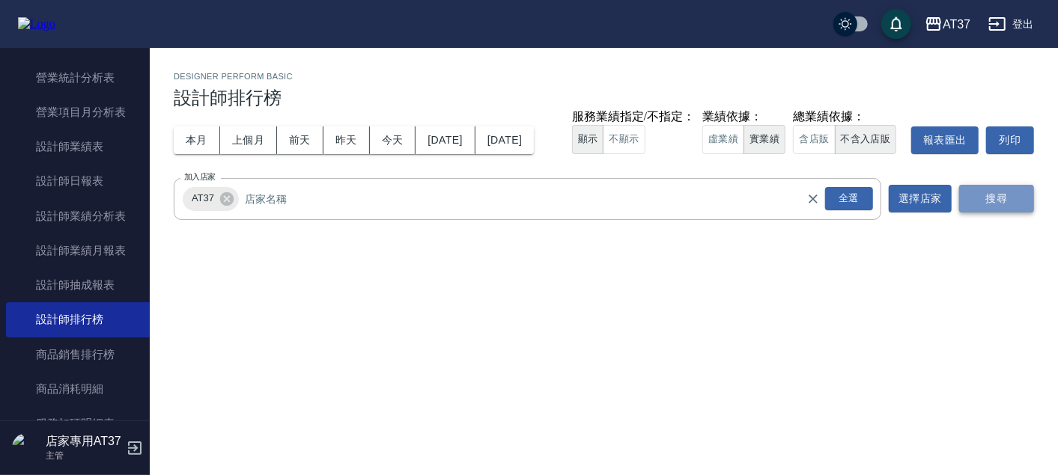
click at [1021, 190] on button "搜尋" at bounding box center [996, 199] width 75 height 28
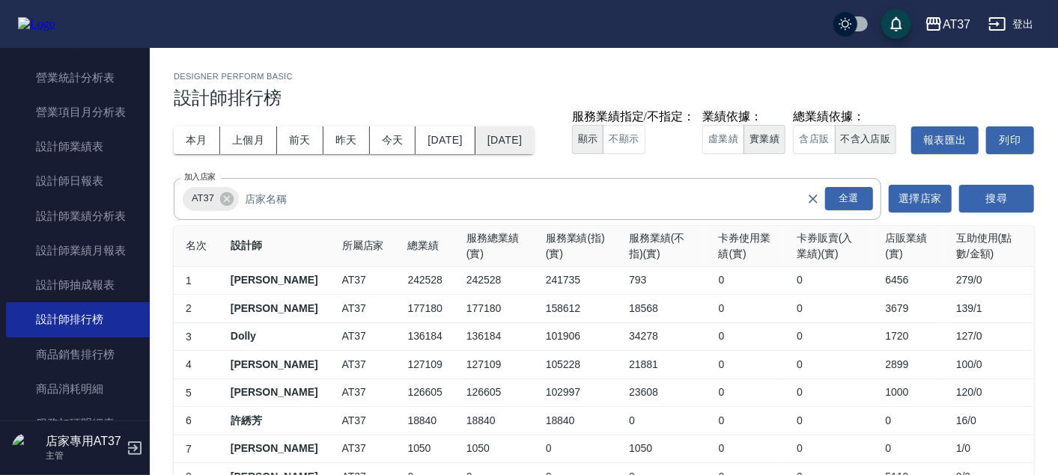
click at [534, 133] on button "[DATE]" at bounding box center [504, 141] width 58 height 28
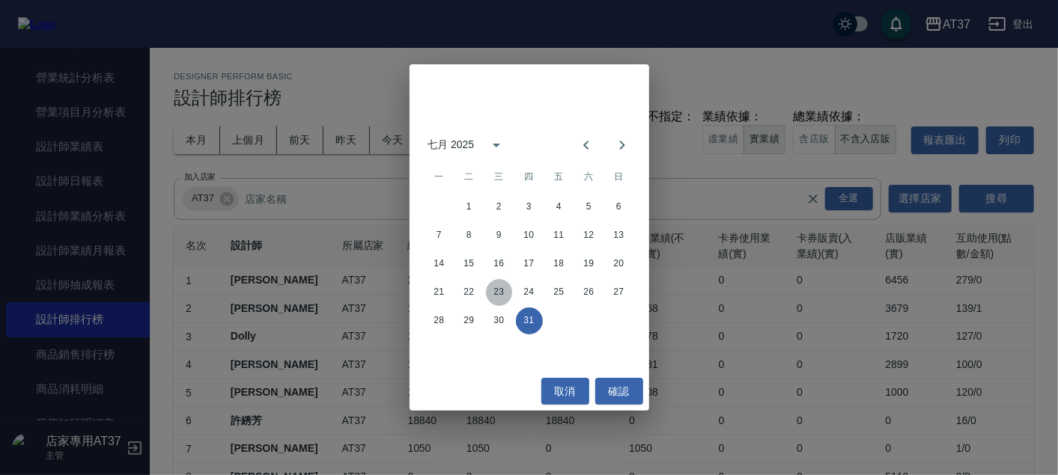
click at [501, 291] on button "23" at bounding box center [499, 292] width 27 height 27
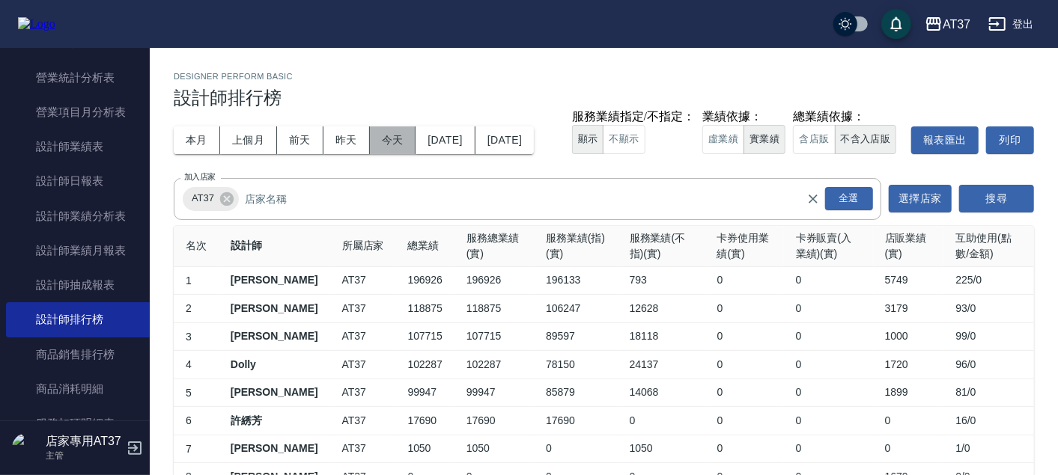
click at [401, 130] on button "今天" at bounding box center [393, 141] width 46 height 28
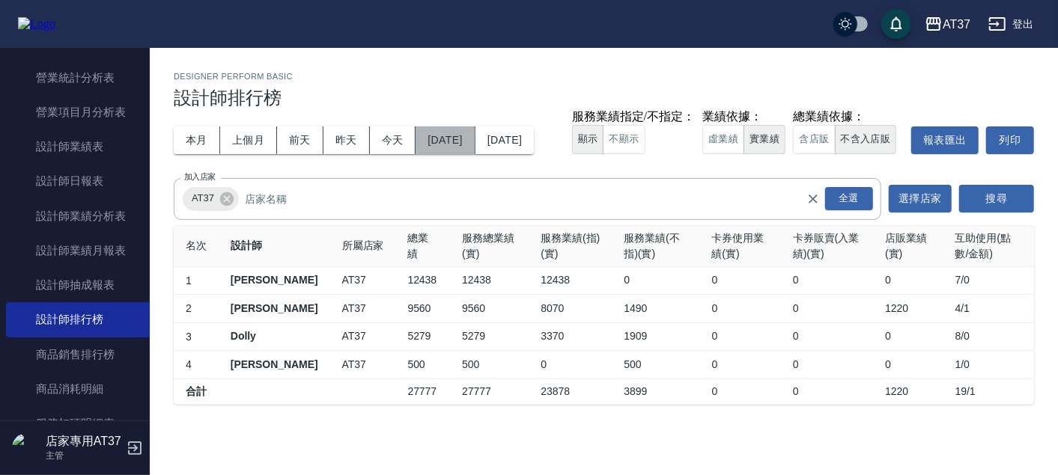
click at [451, 143] on button "[DATE]" at bounding box center [445, 141] width 59 height 28
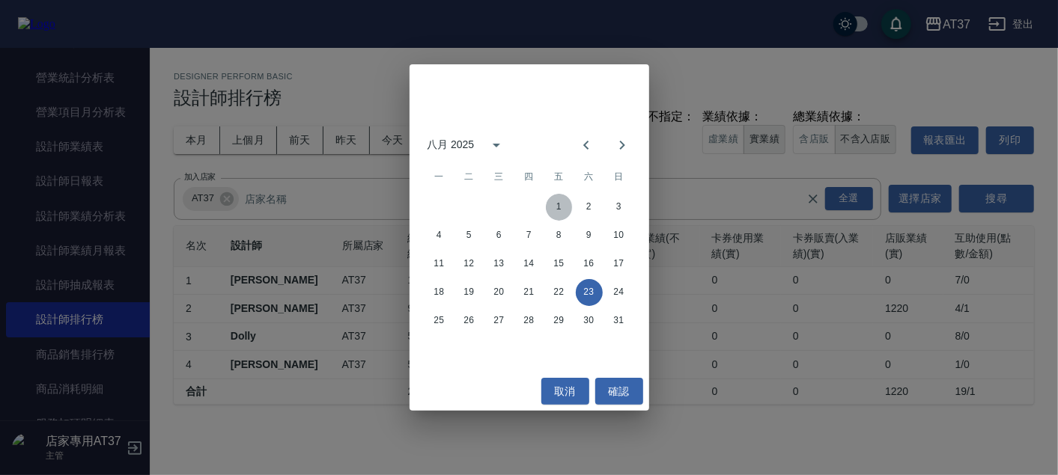
click at [566, 201] on button "1" at bounding box center [559, 207] width 27 height 27
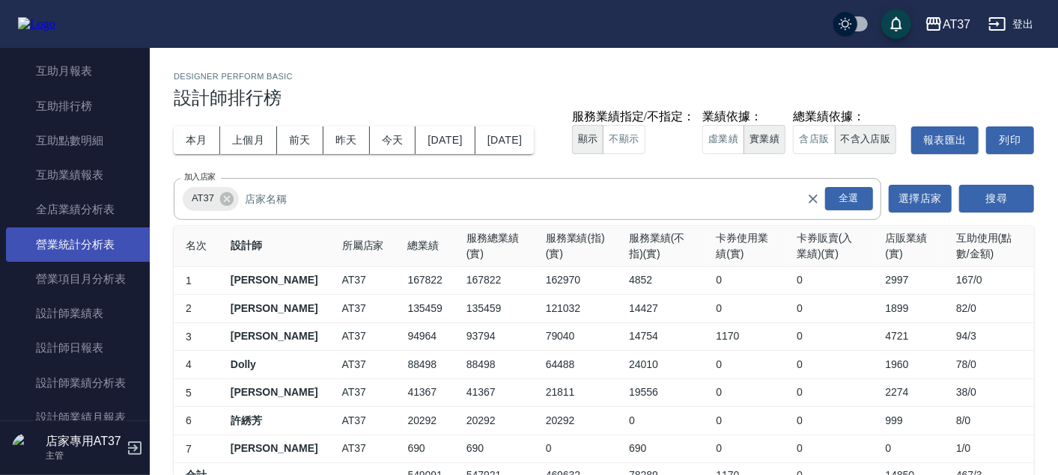
scroll to position [416, 0]
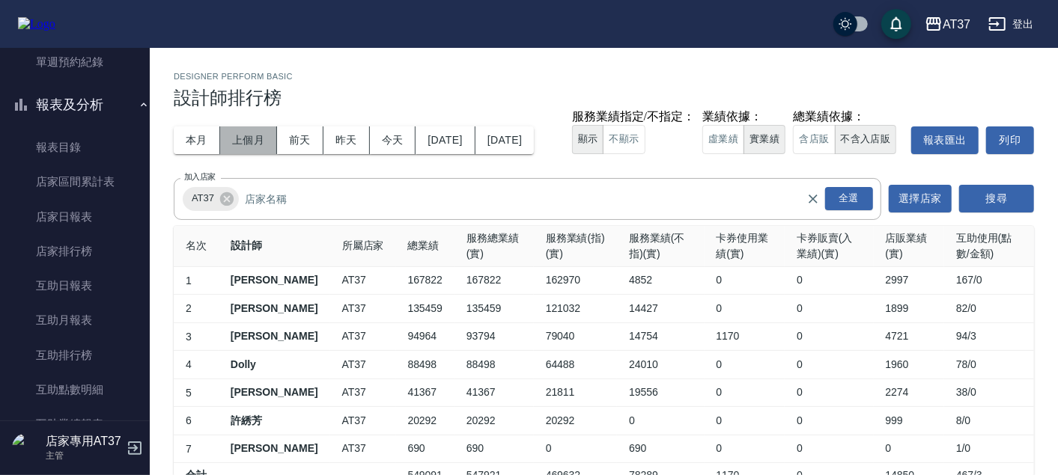
click at [242, 133] on button "上個月" at bounding box center [248, 141] width 57 height 28
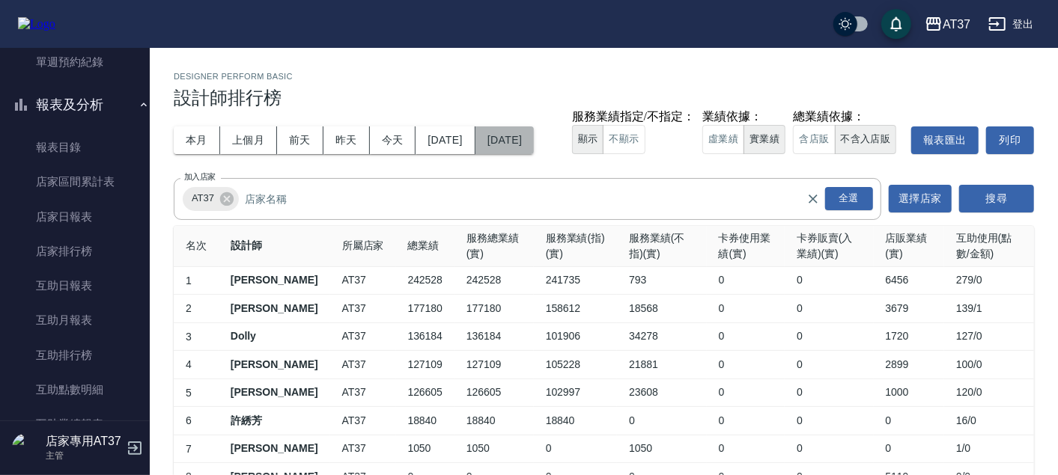
click at [534, 136] on button "[DATE]" at bounding box center [504, 141] width 58 height 28
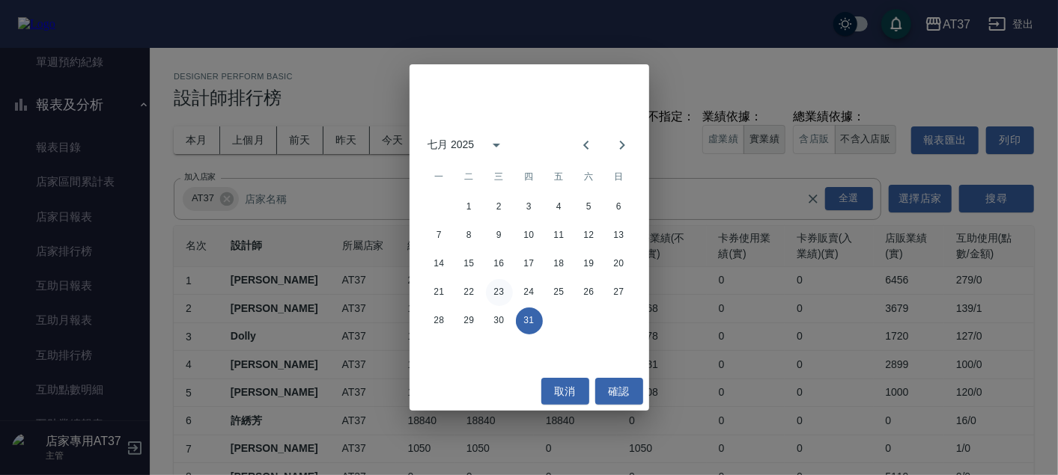
click at [501, 291] on button "23" at bounding box center [499, 292] width 27 height 27
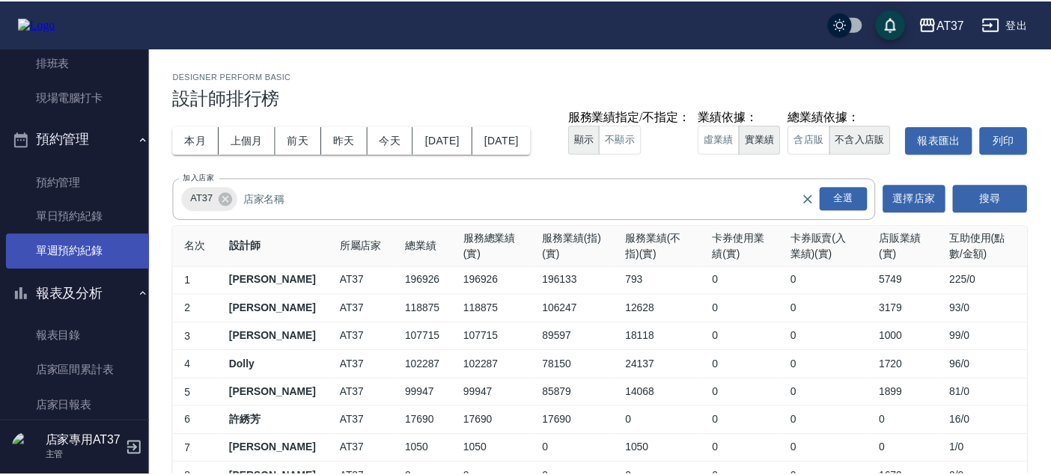
scroll to position [249, 0]
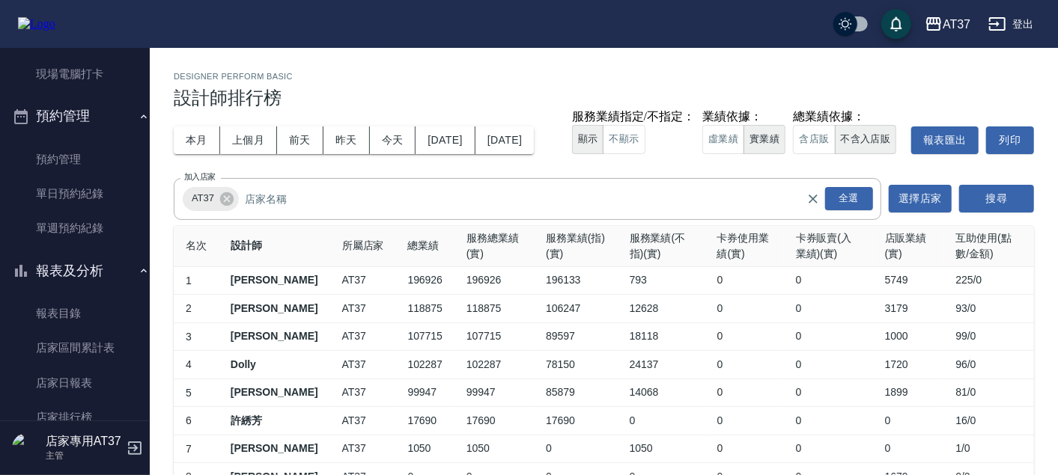
click at [91, 109] on button "預約管理" at bounding box center [81, 116] width 150 height 39
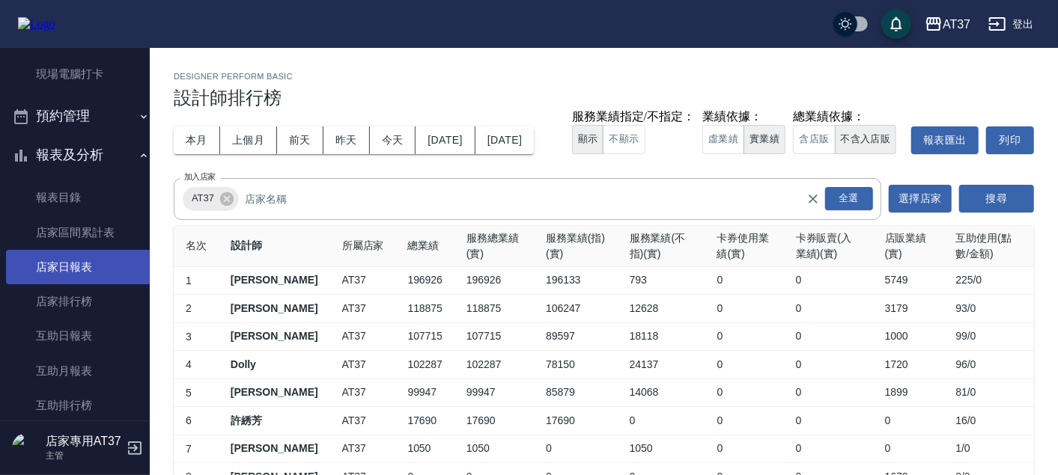
click at [76, 263] on link "店家日報表" at bounding box center [81, 267] width 150 height 34
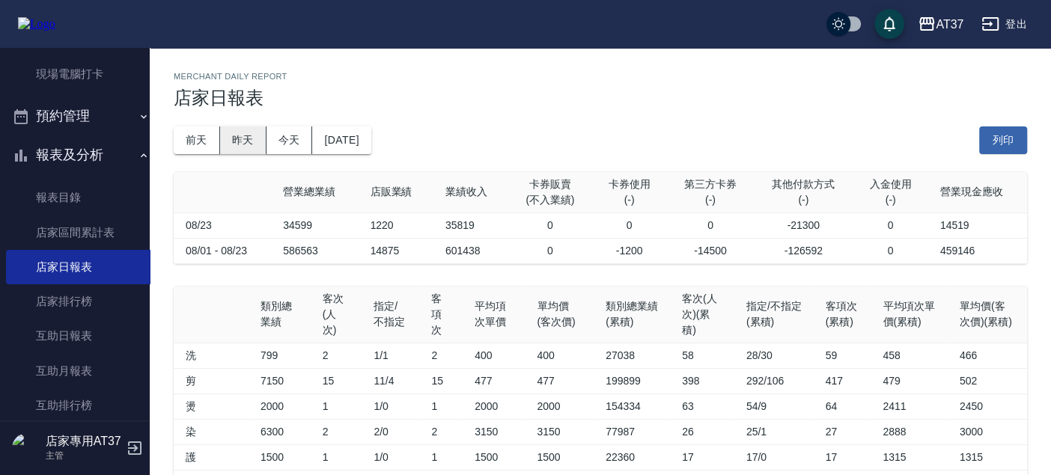
click at [237, 136] on button "昨天" at bounding box center [243, 141] width 46 height 28
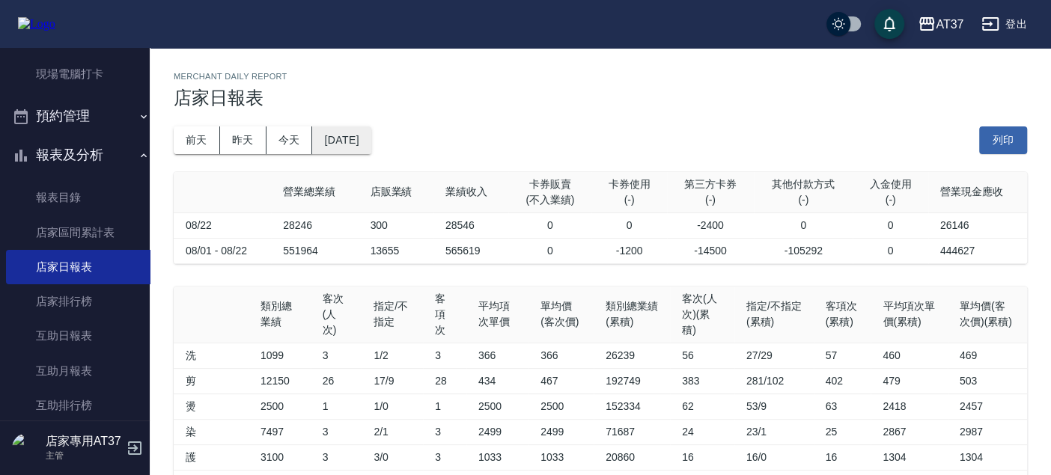
click at [343, 127] on button "[DATE]" at bounding box center [341, 141] width 58 height 28
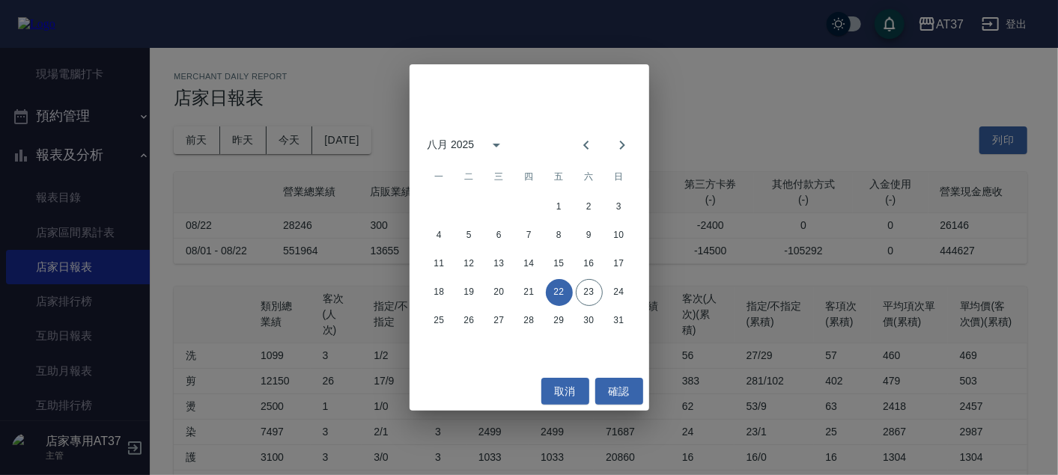
click at [762, 121] on div "選擇日期 [DATE] 八月 2025 一 二 三 四 五 六 日 1 2 3 4 5 6 7 8 9 10 11 12 13 14 15 16 17 18 …" at bounding box center [529, 237] width 1058 height 475
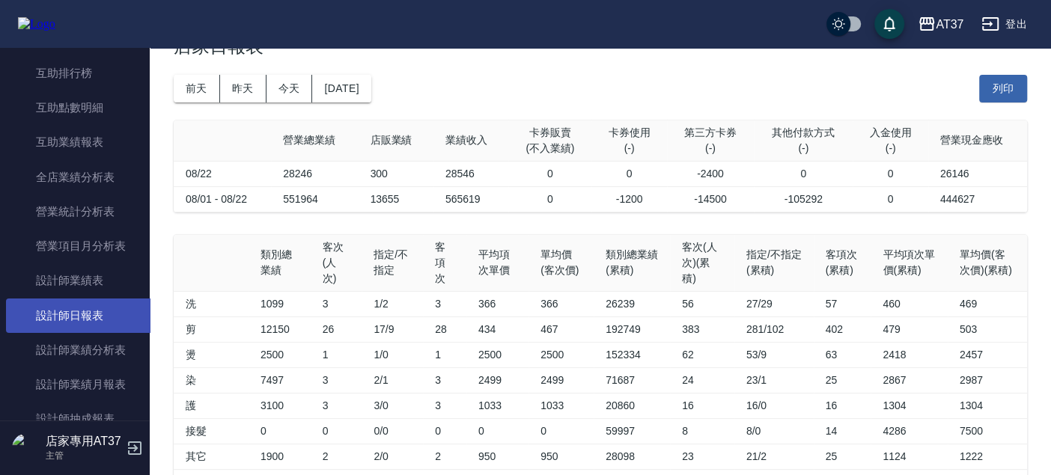
scroll to position [665, 0]
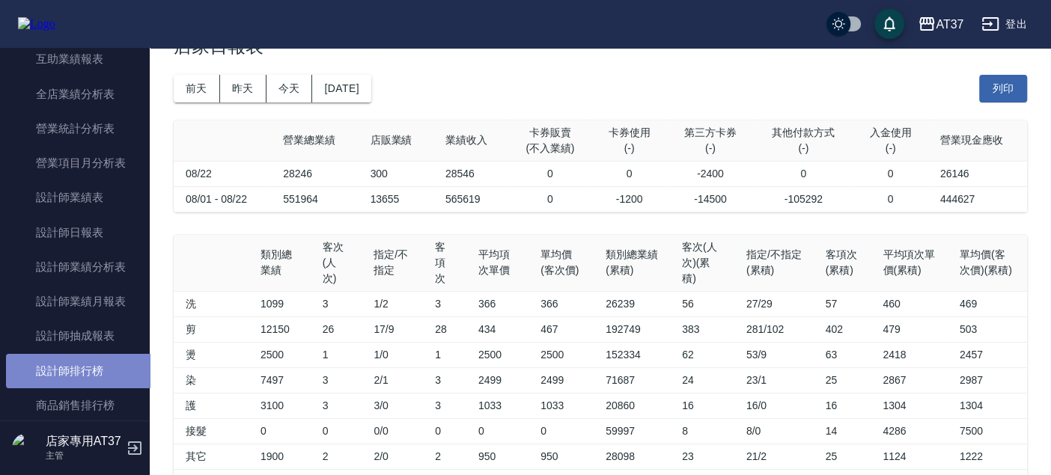
click at [96, 354] on link "設計師排行榜" at bounding box center [81, 371] width 150 height 34
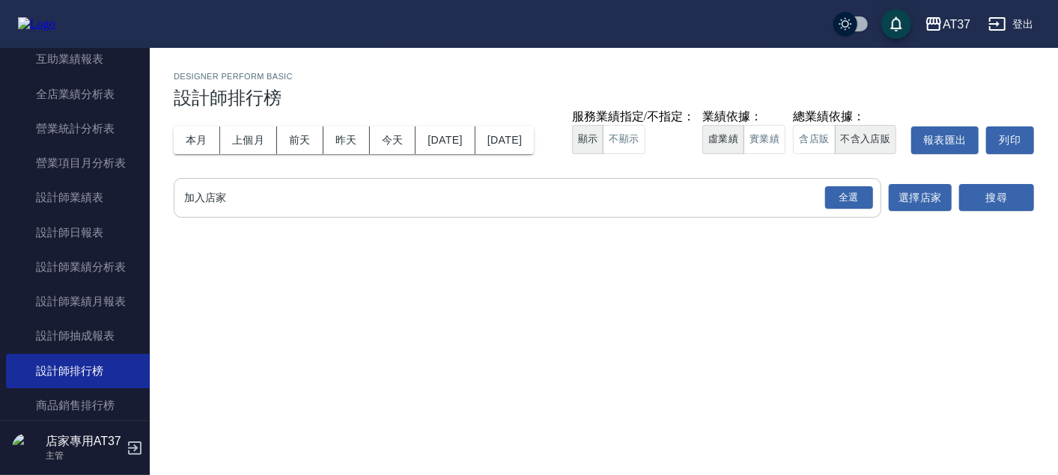
click at [496, 196] on input "加入店家" at bounding box center [516, 198] width 672 height 26
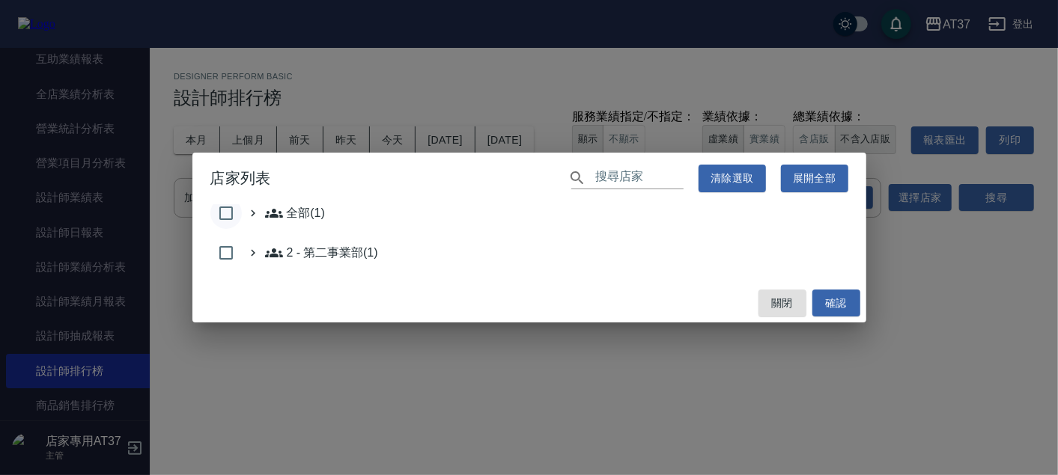
click at [226, 216] on input "checkbox" at bounding box center [225, 213] width 31 height 31
checkbox input "true"
click at [848, 310] on button "確認" at bounding box center [836, 304] width 48 height 28
checkbox input "false"
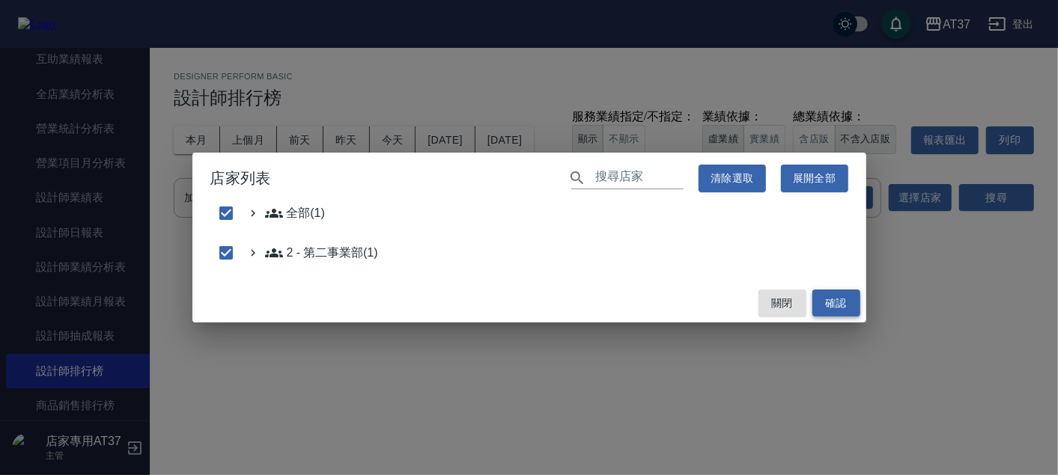
checkbox input "false"
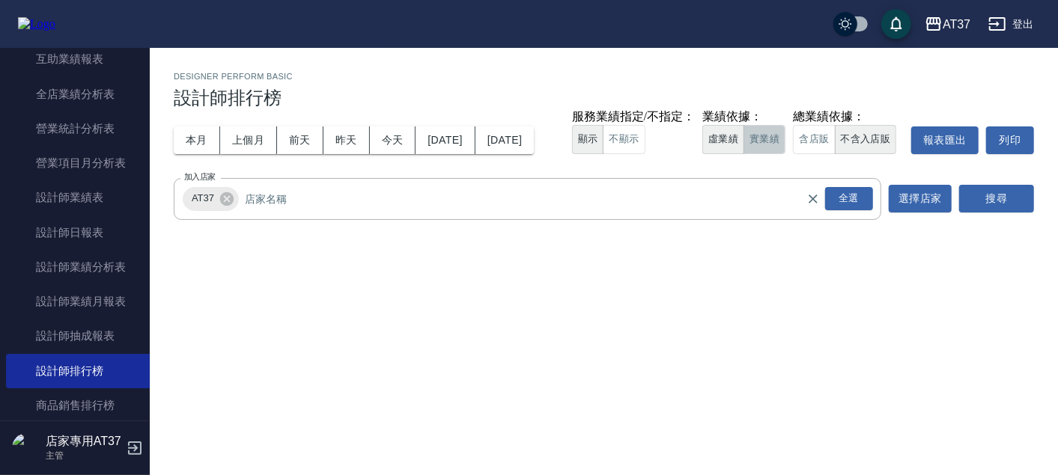
click at [765, 145] on button "實業績" at bounding box center [765, 139] width 42 height 29
click at [960, 189] on div "加入店家 AT37 全選 加入店家 選擇店家 搜尋" at bounding box center [604, 199] width 860 height 42
click at [969, 192] on button "搜尋" at bounding box center [996, 199] width 75 height 28
